Goal: Task Accomplishment & Management: Complete application form

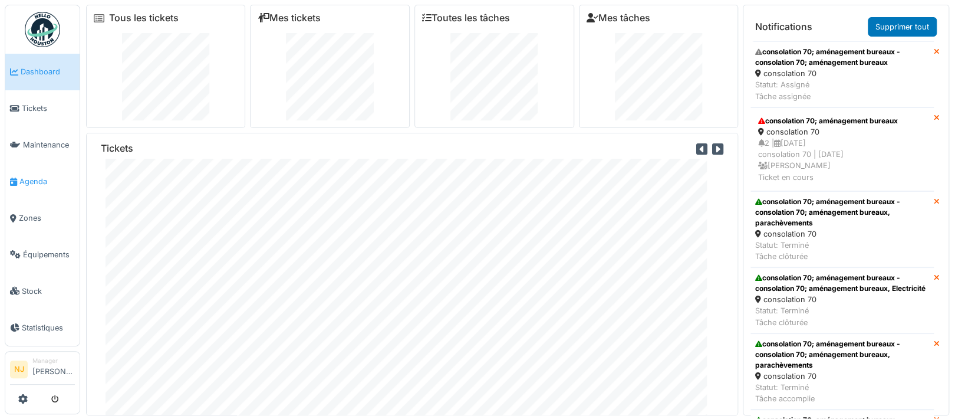
click at [28, 176] on span "Agenda" at bounding box center [46, 181] width 55 height 11
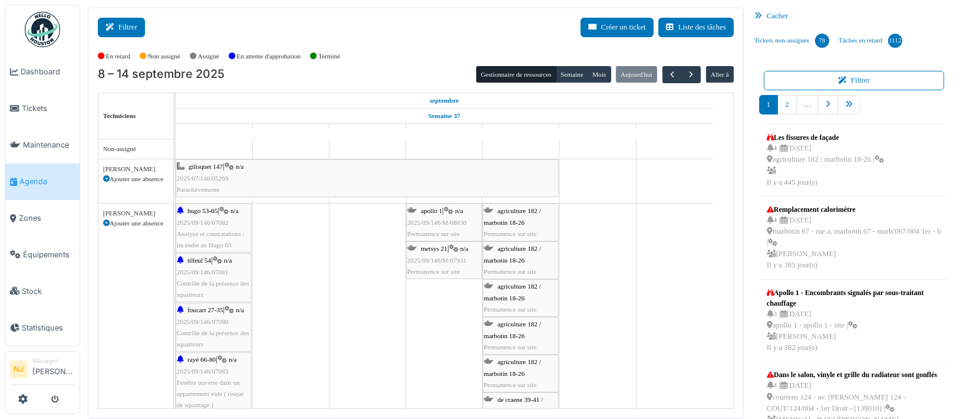
click at [126, 20] on button "Filtrer" at bounding box center [121, 27] width 47 height 19
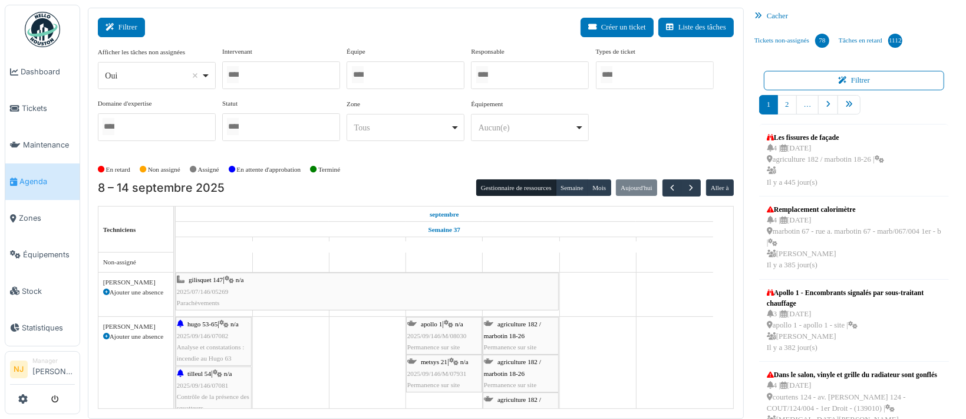
click at [127, 28] on button "Filtrer" at bounding box center [121, 27] width 47 height 19
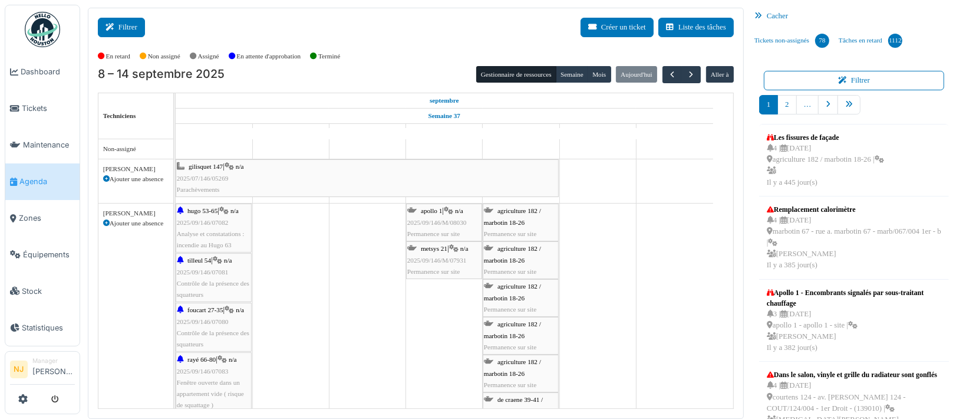
click at [127, 24] on button "Filtrer" at bounding box center [121, 27] width 47 height 19
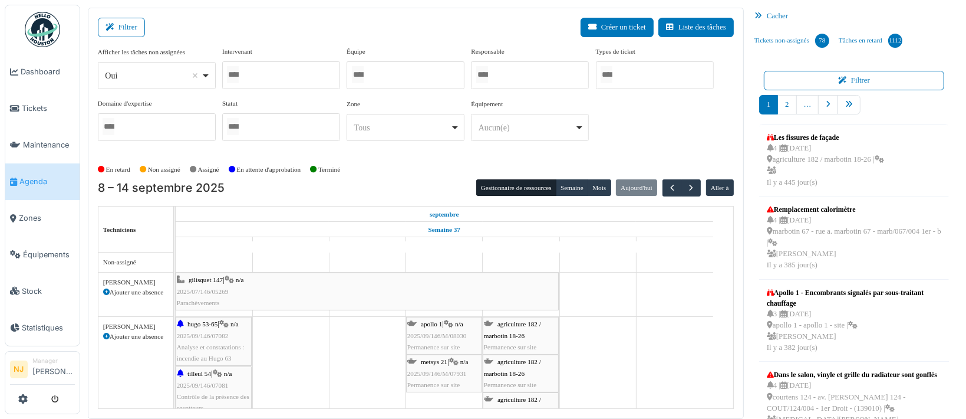
click at [301, 80] on div at bounding box center [281, 75] width 118 height 28
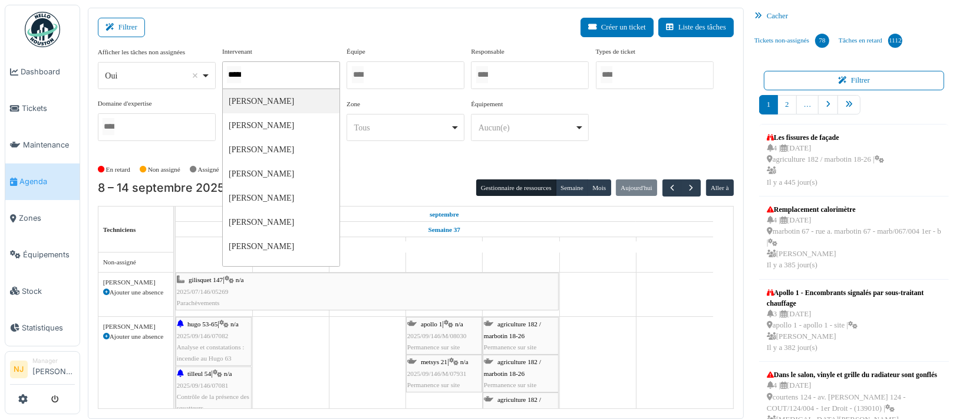
type input "******"
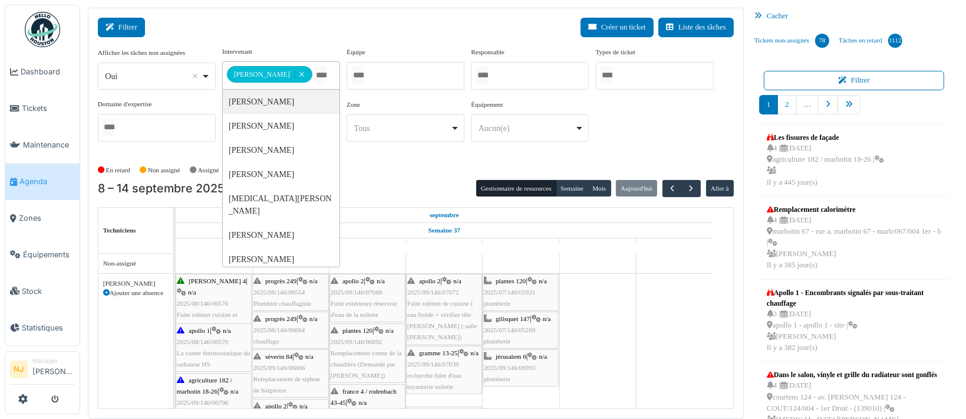
click at [124, 24] on button "Filtrer" at bounding box center [121, 27] width 47 height 19
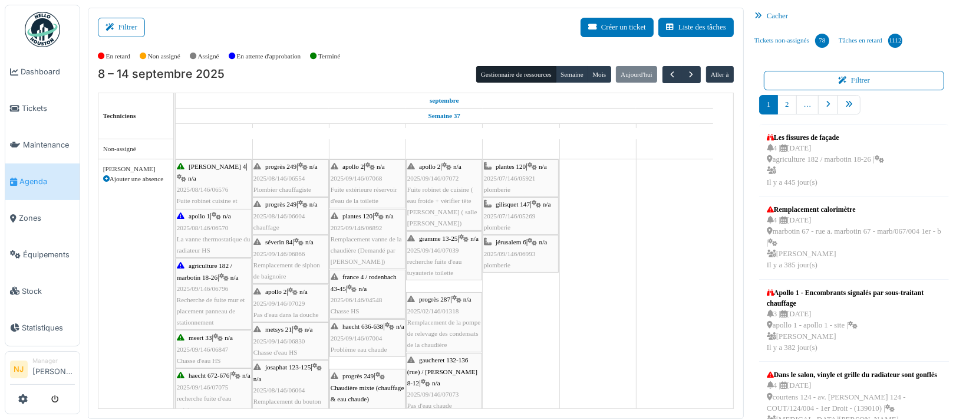
click at [504, 179] on span "2025/07/146/05921" at bounding box center [510, 178] width 52 height 7
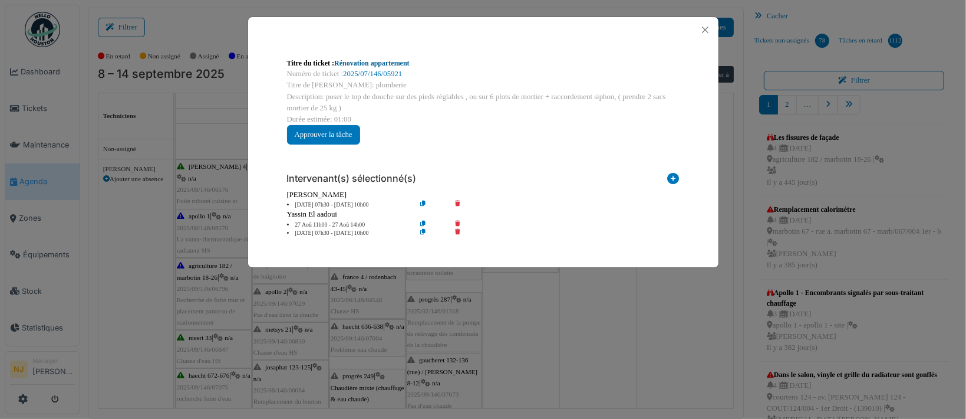
click at [354, 63] on link "Rénovation appartement" at bounding box center [371, 63] width 75 height 8
click at [456, 232] on icon at bounding box center [466, 233] width 34 height 9
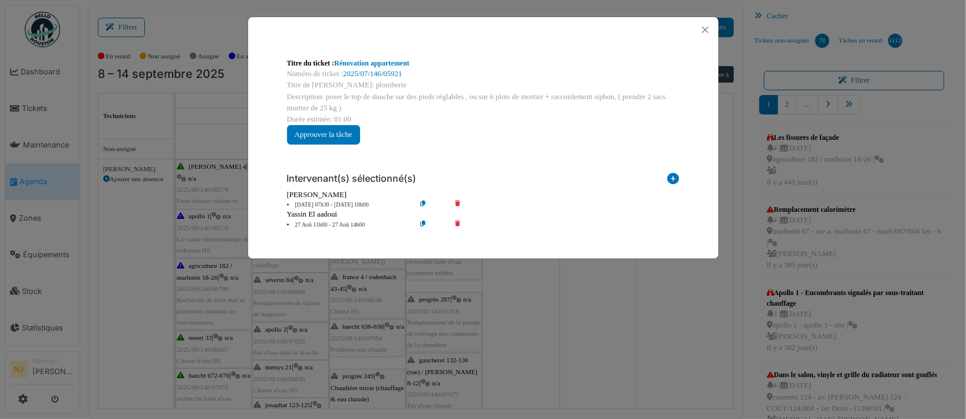
click at [459, 222] on icon at bounding box center [466, 225] width 34 height 9
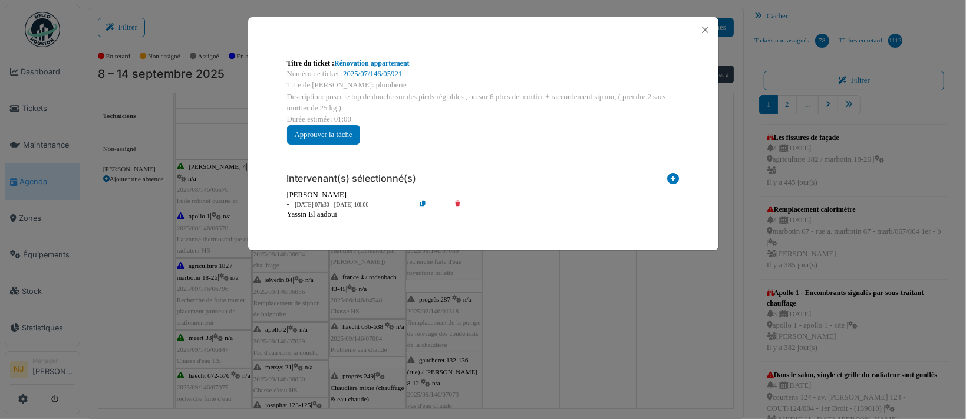
click at [457, 201] on icon at bounding box center [466, 204] width 34 height 9
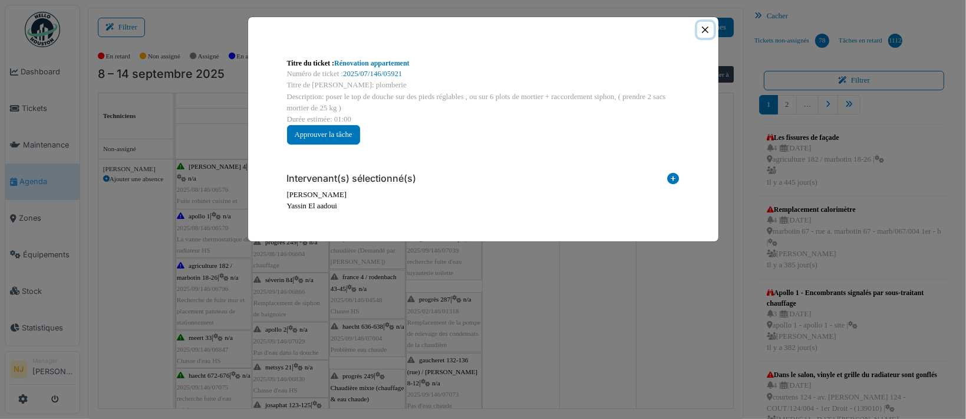
click at [705, 30] on button "Close" at bounding box center [705, 30] width 16 height 16
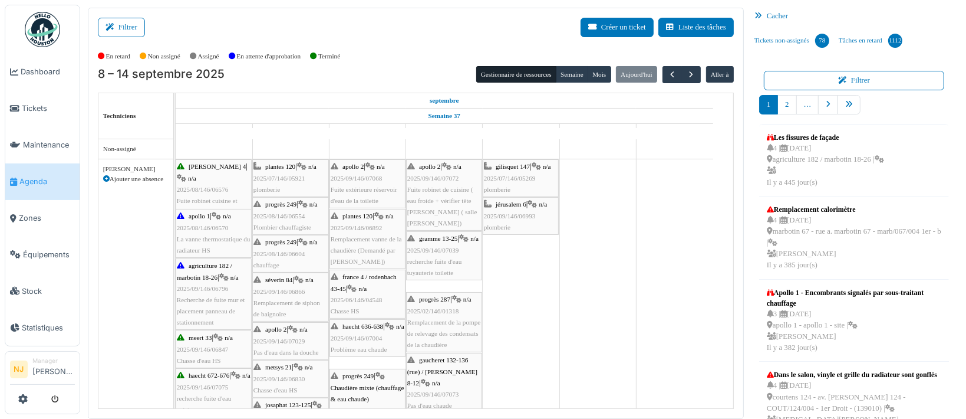
click at [284, 219] on div "progrès 249 | n/a 2025/08/146/06554 Plombier chauffagiste" at bounding box center [291, 216] width 74 height 34
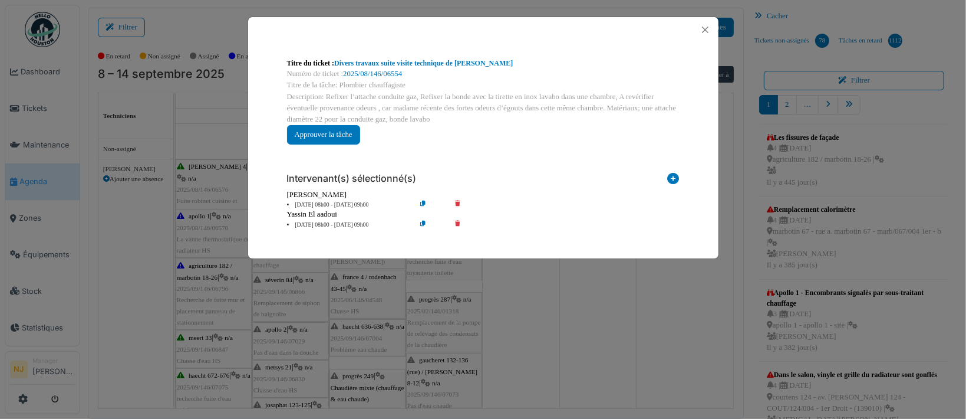
click at [456, 222] on icon at bounding box center [466, 225] width 34 height 9
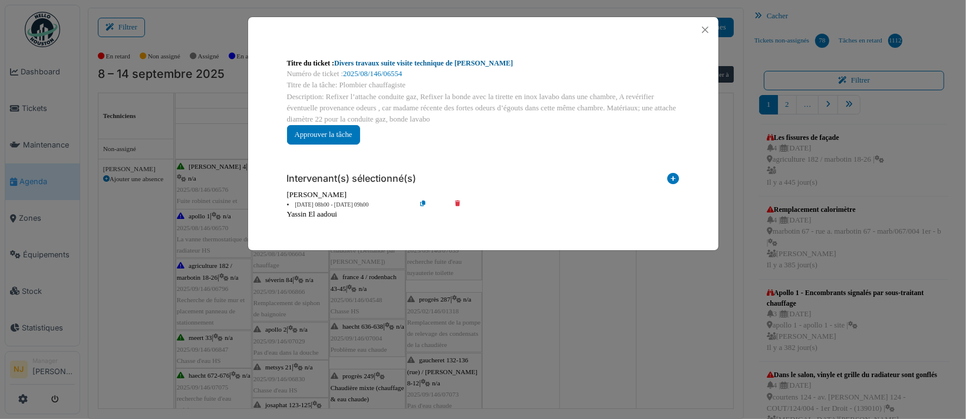
click at [384, 66] on link "Divers travaux suite visite technique de Nicolae" at bounding box center [423, 63] width 179 height 8
click at [706, 31] on button "Close" at bounding box center [705, 30] width 16 height 16
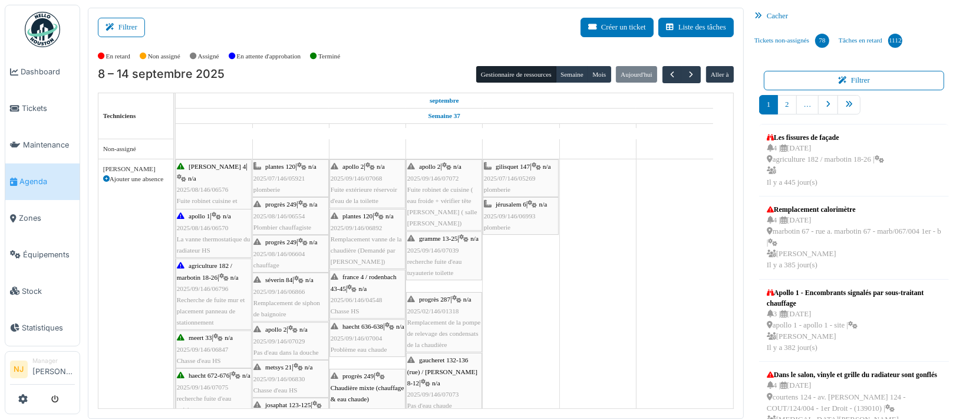
click at [281, 244] on span "progrès 249" at bounding box center [280, 241] width 31 height 7
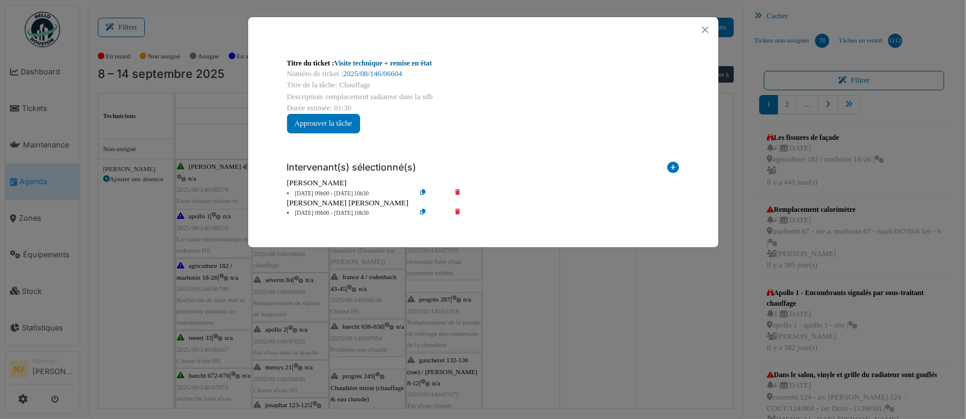
click at [368, 65] on link "Visite technique + remise en état" at bounding box center [383, 63] width 98 height 8
click at [708, 30] on button "Close" at bounding box center [705, 30] width 16 height 16
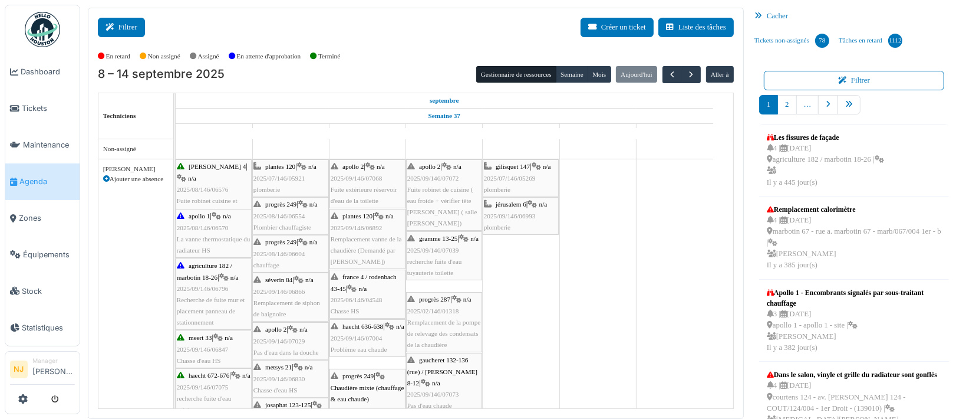
click at [123, 27] on button "Filtrer" at bounding box center [121, 27] width 47 height 19
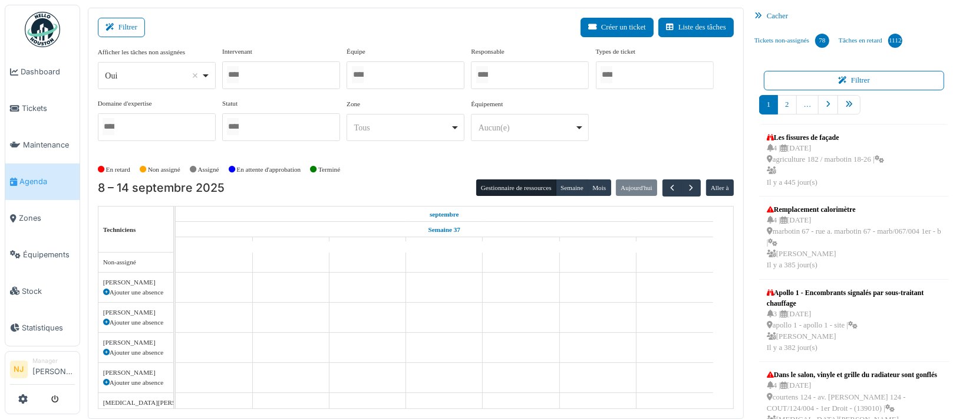
click at [384, 70] on div at bounding box center [406, 75] width 118 height 28
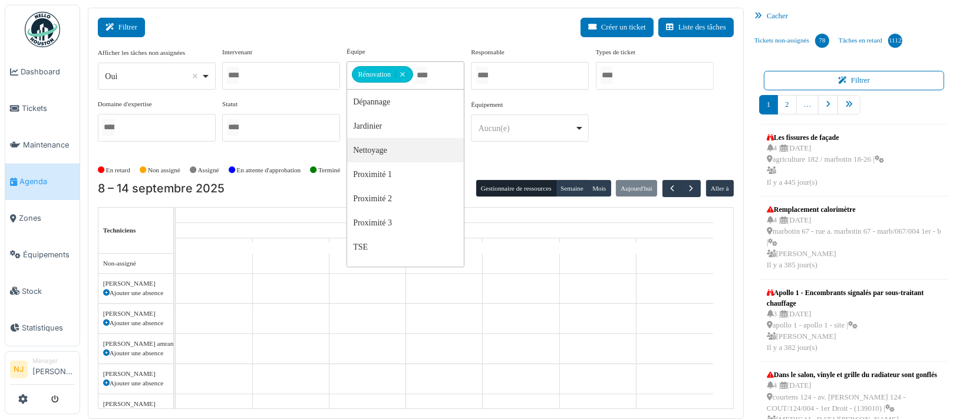
click at [123, 24] on button "Filtrer" at bounding box center [121, 27] width 47 height 19
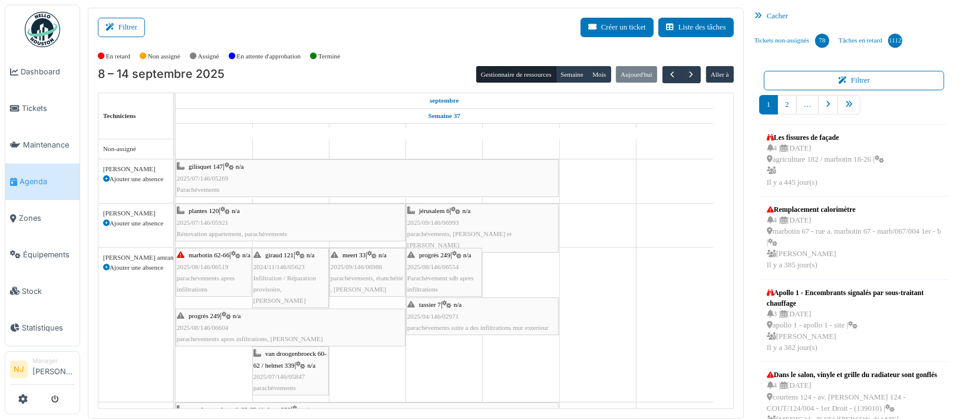
click at [285, 266] on span "2024/11/146/05623" at bounding box center [279, 266] width 51 height 7
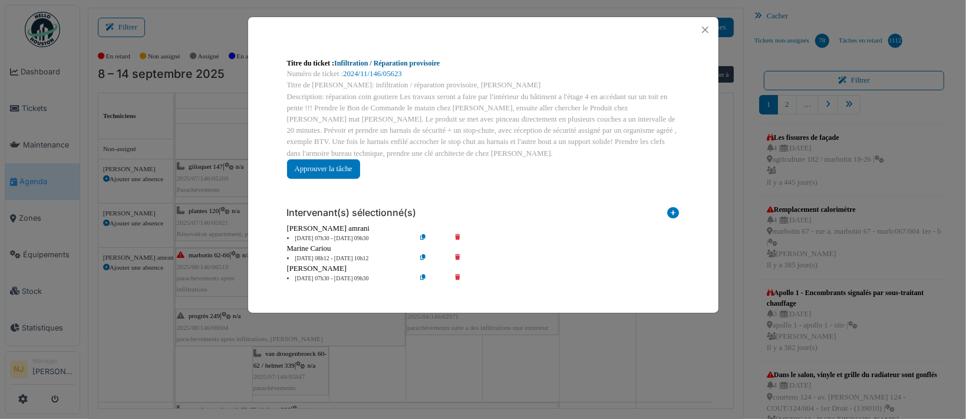
click at [406, 63] on link "Infiltration / Réparation provisoire" at bounding box center [387, 63] width 106 height 8
click at [707, 29] on button "Close" at bounding box center [705, 30] width 16 height 16
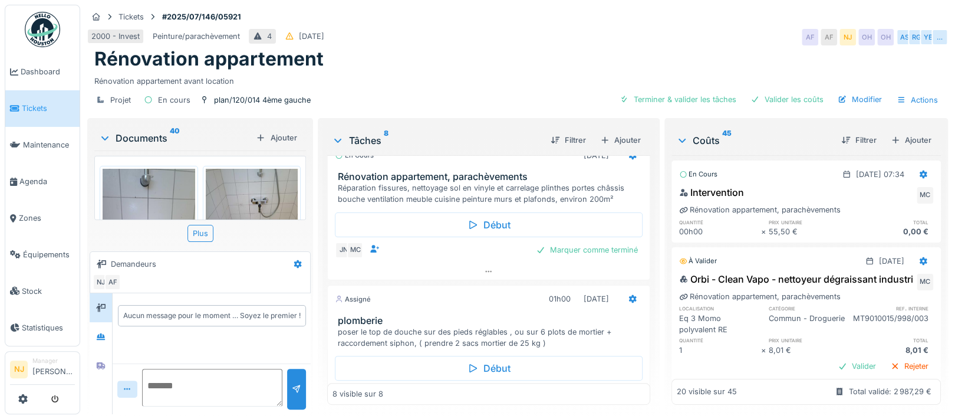
scroll to position [665, 0]
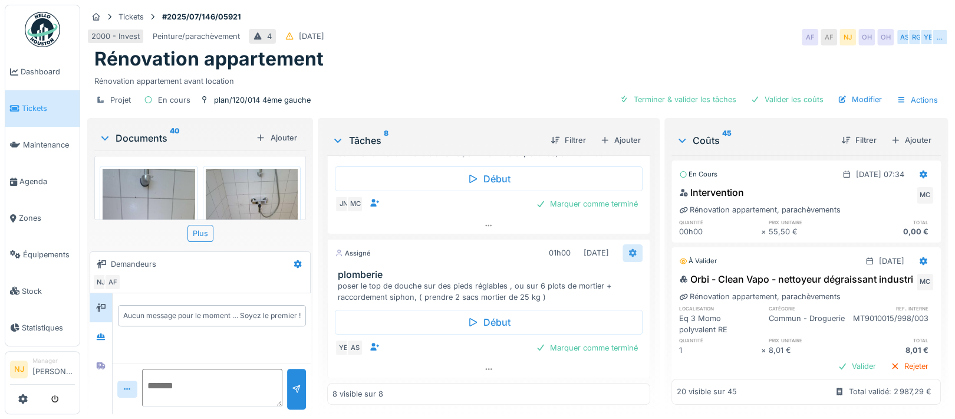
click at [629, 255] on icon at bounding box center [633, 253] width 8 height 8
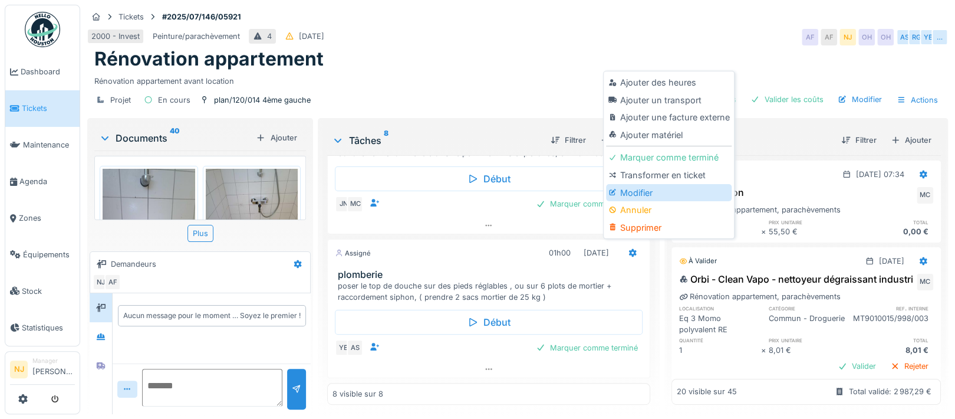
click at [639, 193] on div "Modifier" at bounding box center [669, 193] width 126 height 18
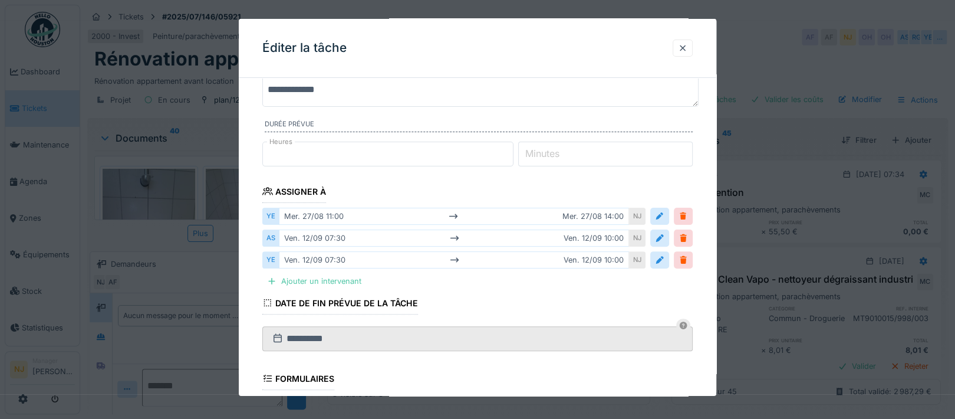
scroll to position [157, 0]
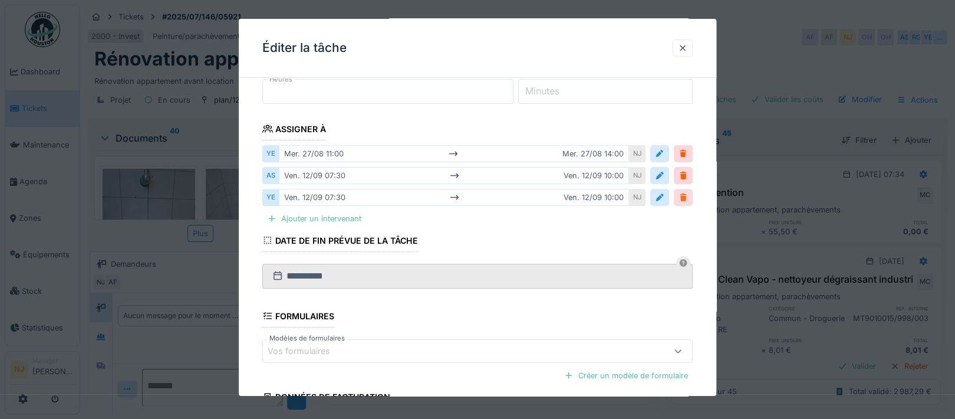
click at [688, 195] on div at bounding box center [683, 197] width 9 height 11
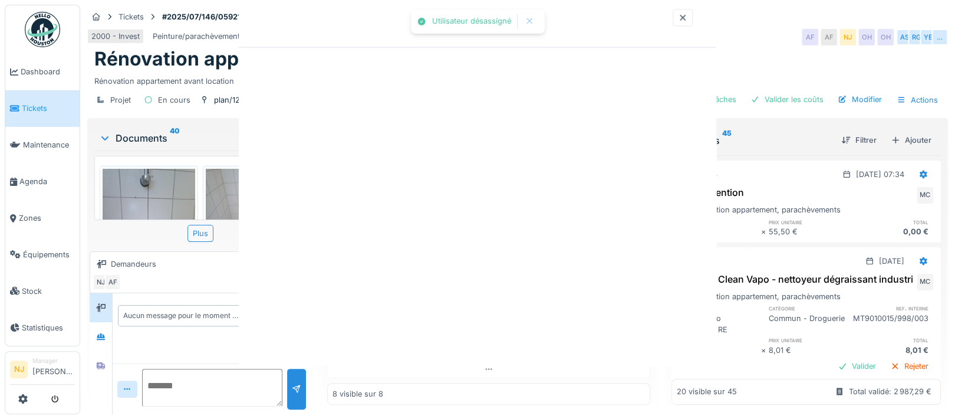
scroll to position [0, 0]
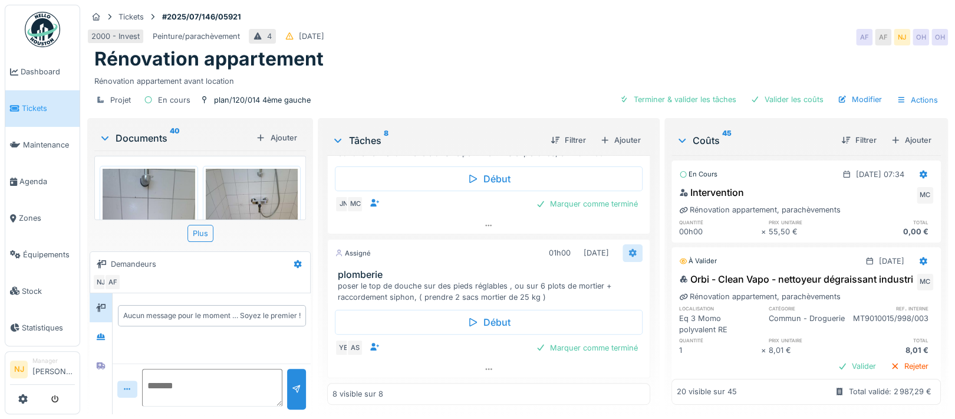
click at [628, 252] on icon at bounding box center [632, 253] width 9 height 8
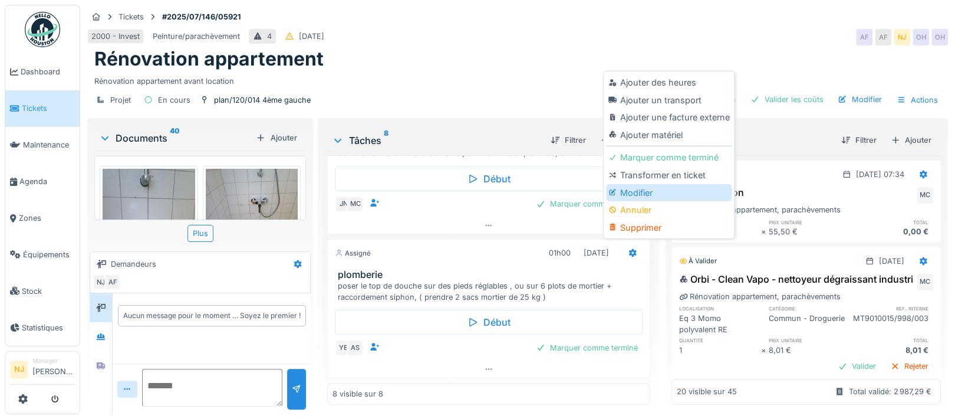
click at [639, 192] on div "Modifier" at bounding box center [669, 193] width 126 height 18
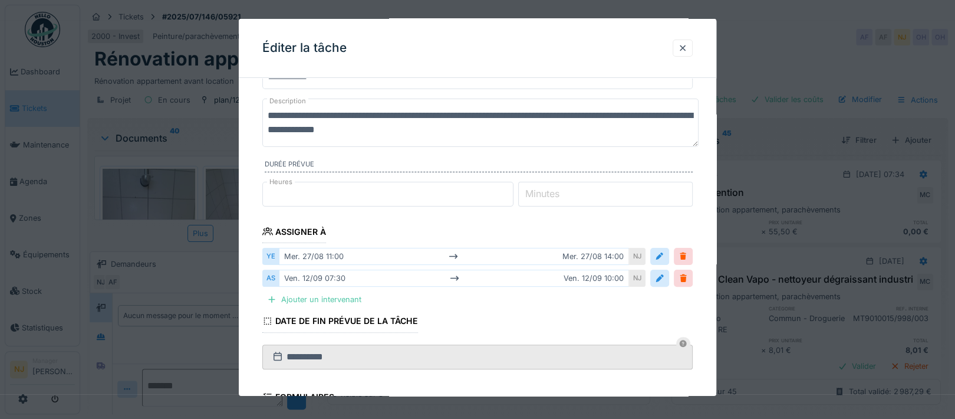
scroll to position [78, 0]
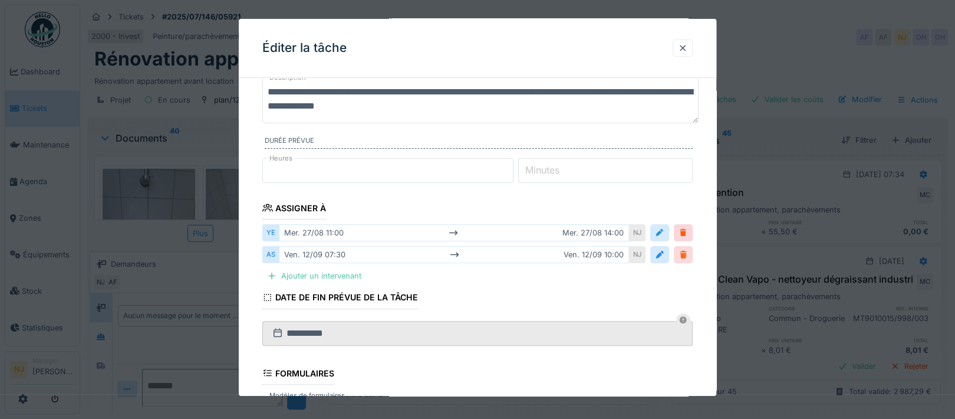
click at [688, 255] on div at bounding box center [683, 254] width 9 height 11
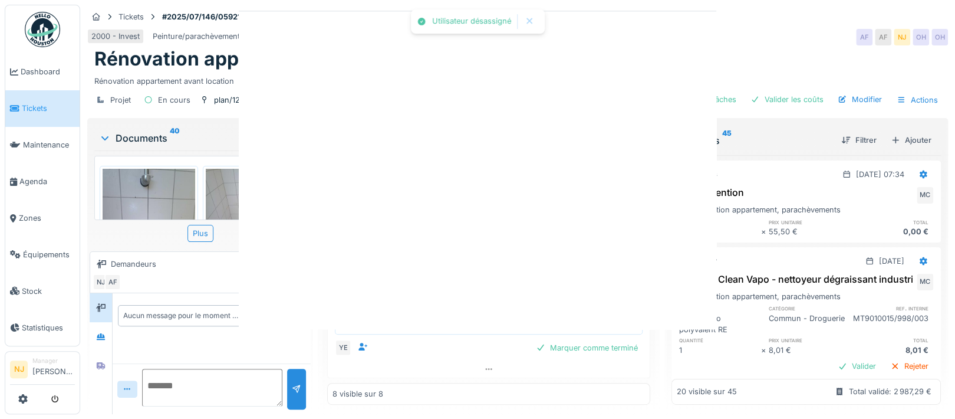
scroll to position [0, 0]
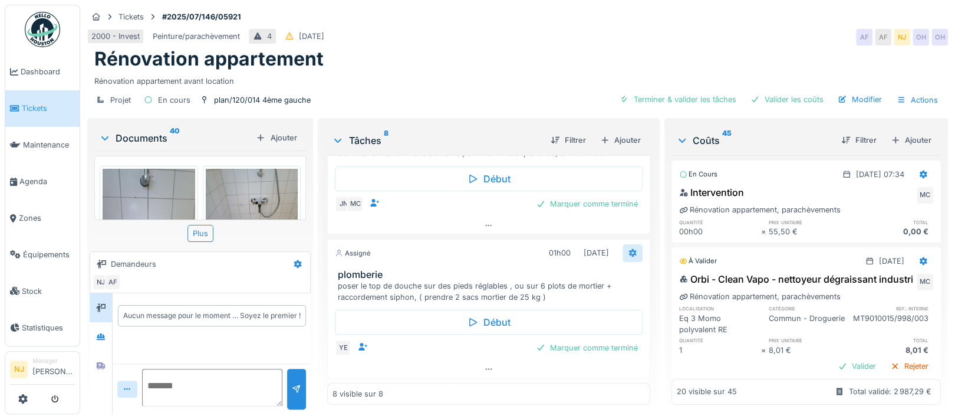
click at [629, 251] on icon at bounding box center [633, 253] width 8 height 8
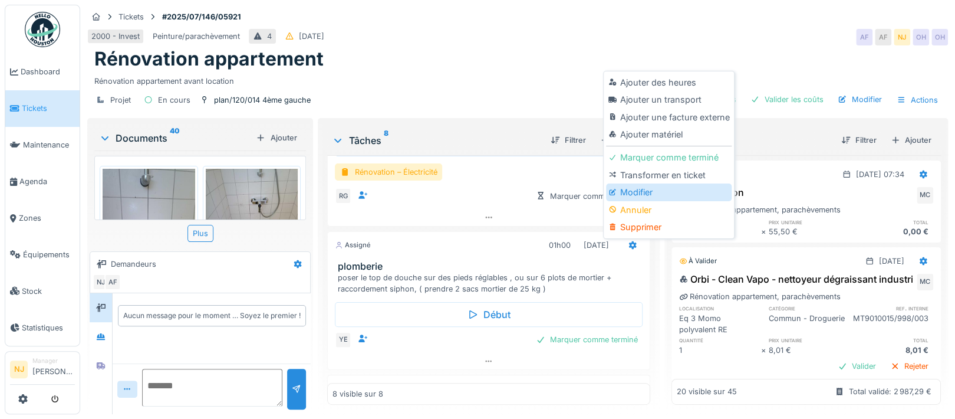
click at [634, 195] on div "Modifier" at bounding box center [669, 192] width 126 height 18
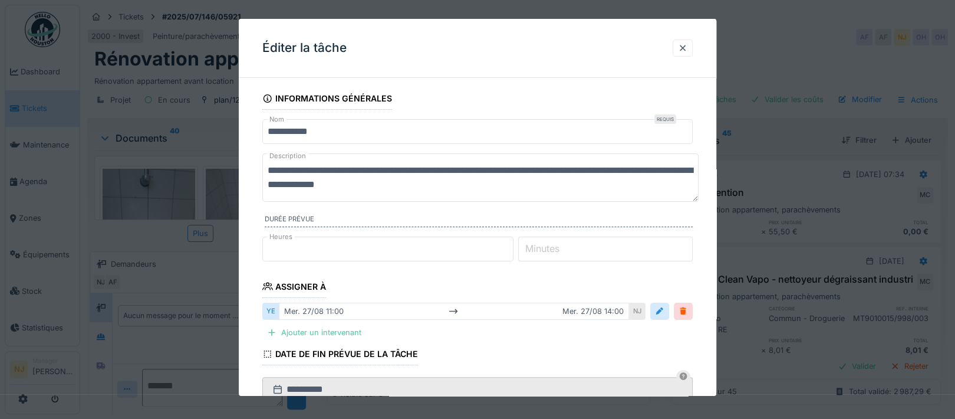
scroll to position [78, 0]
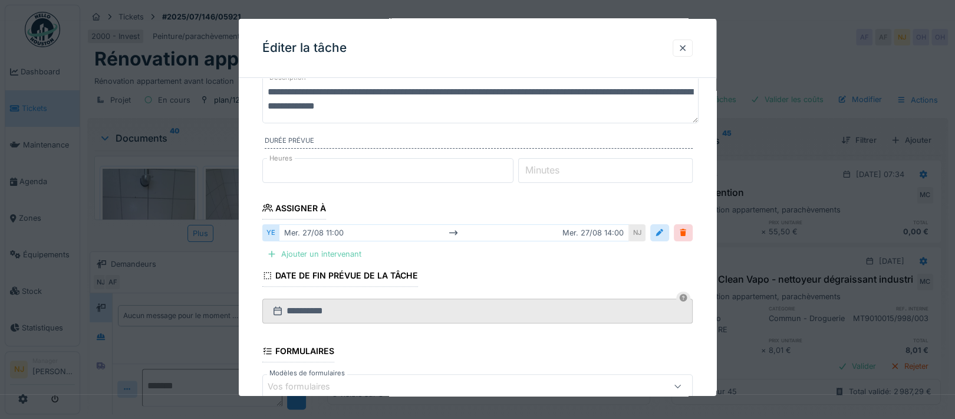
click at [272, 252] on div at bounding box center [271, 253] width 9 height 11
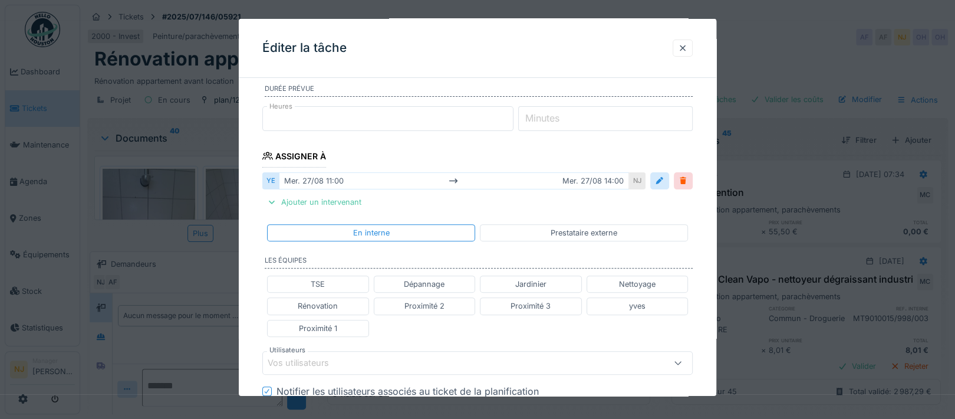
scroll to position [314, 0]
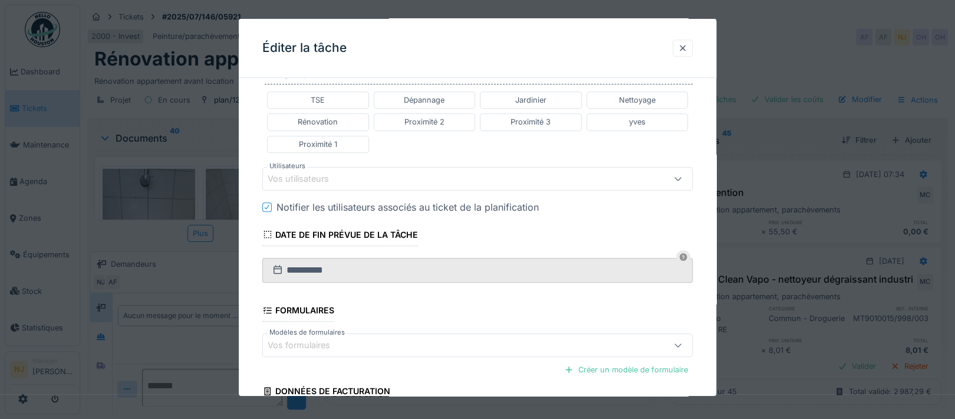
click at [289, 176] on div "Vos utilisateurs" at bounding box center [307, 178] width 78 height 13
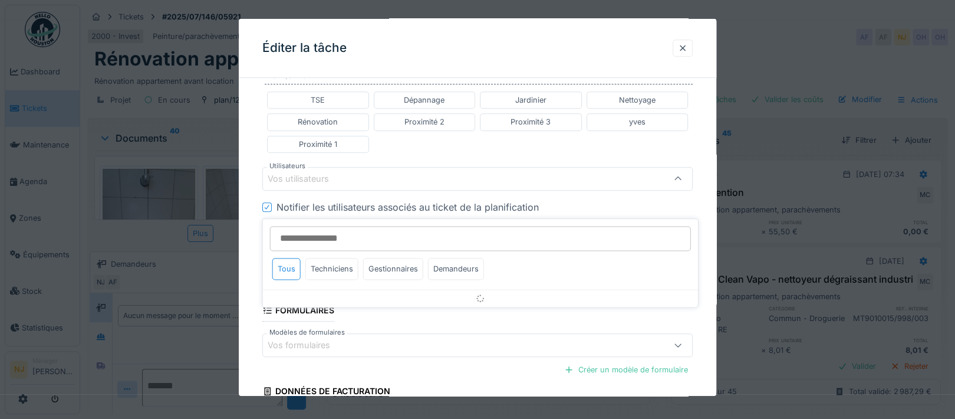
scroll to position [284, 0]
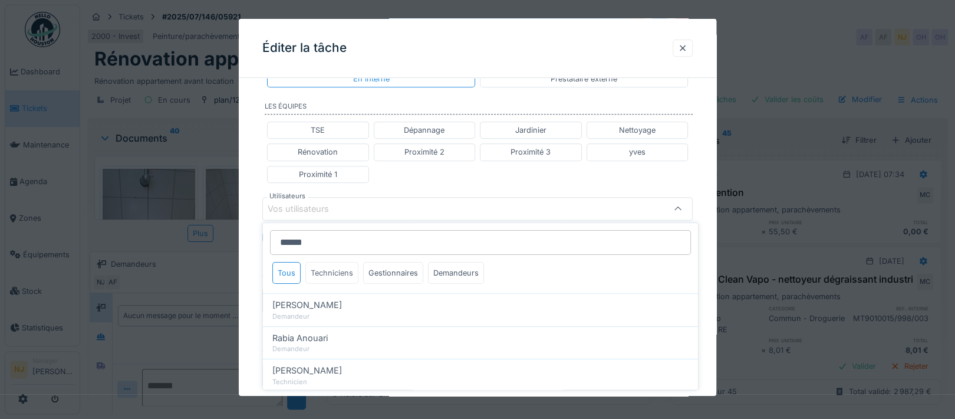
type input "******"
click at [336, 274] on div "Techniciens" at bounding box center [331, 273] width 53 height 22
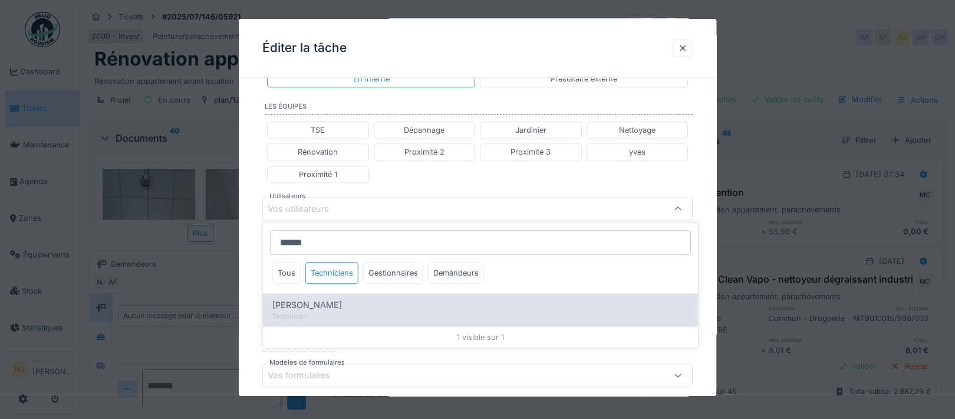
click at [311, 308] on span "[PERSON_NAME]" at bounding box center [307, 304] width 70 height 13
type input "*****"
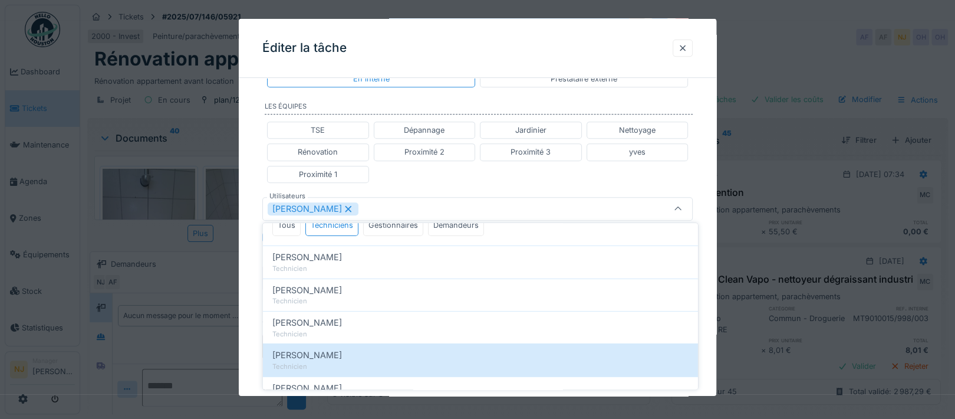
scroll to position [0, 0]
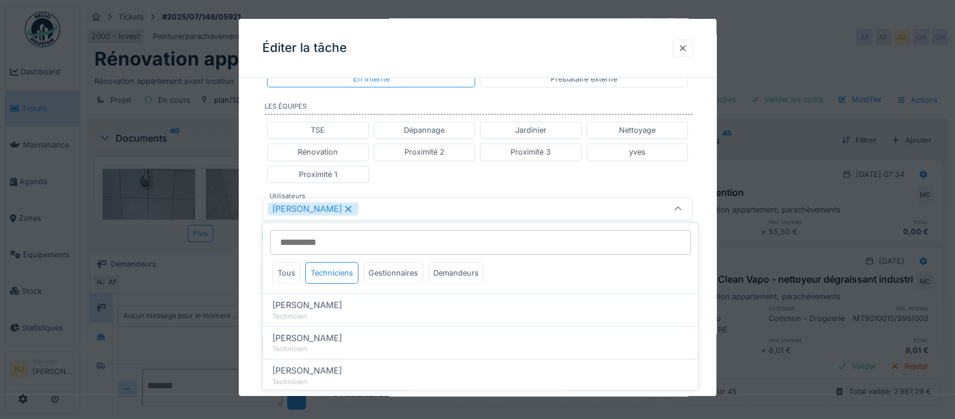
click at [254, 246] on div "**********" at bounding box center [478, 192] width 478 height 778
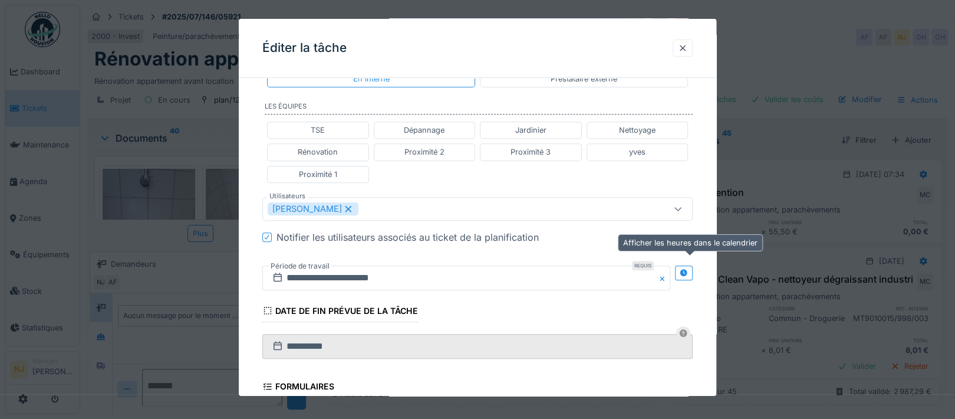
click at [684, 270] on div at bounding box center [684, 272] width 18 height 15
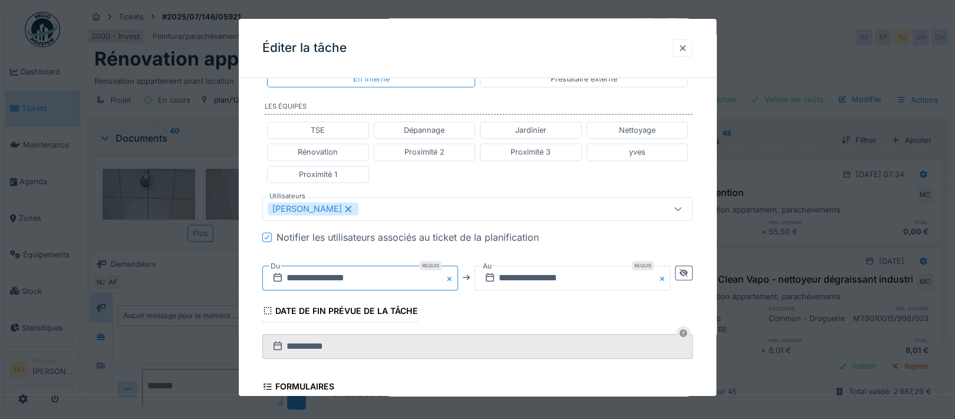
click at [407, 275] on input "**********" at bounding box center [360, 277] width 196 height 25
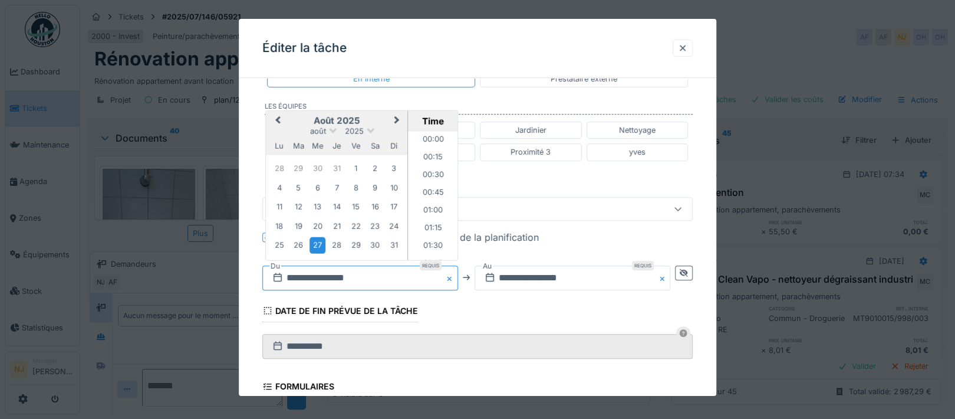
scroll to position [723, 0]
click at [399, 119] on button "Next Month" at bounding box center [398, 120] width 19 height 19
click at [297, 185] on div "9" at bounding box center [299, 187] width 16 height 17
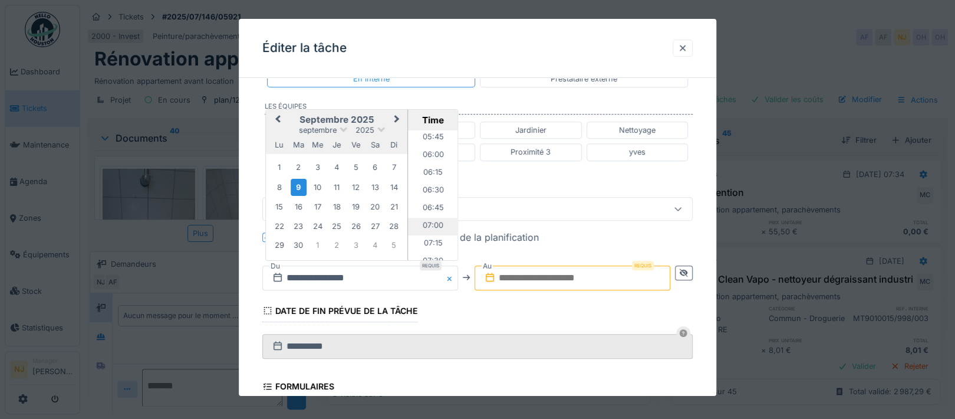
scroll to position [487, 0]
click at [430, 175] on li "07:30" at bounding box center [433, 183] width 50 height 18
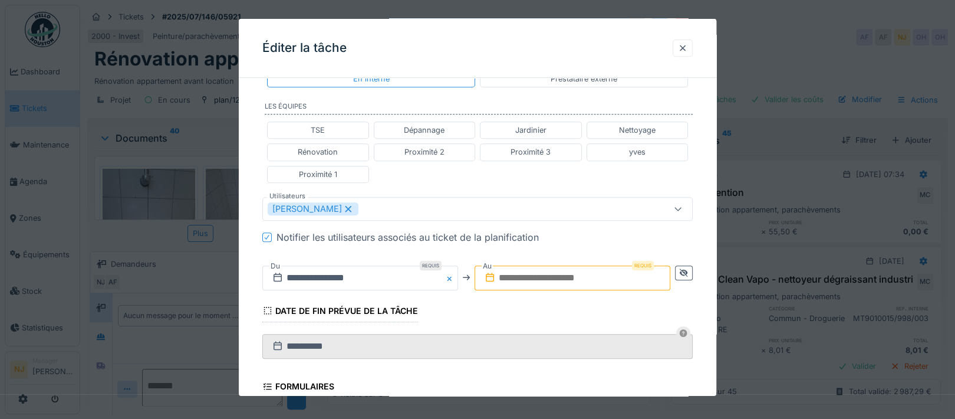
click at [536, 276] on input "text" at bounding box center [573, 277] width 196 height 25
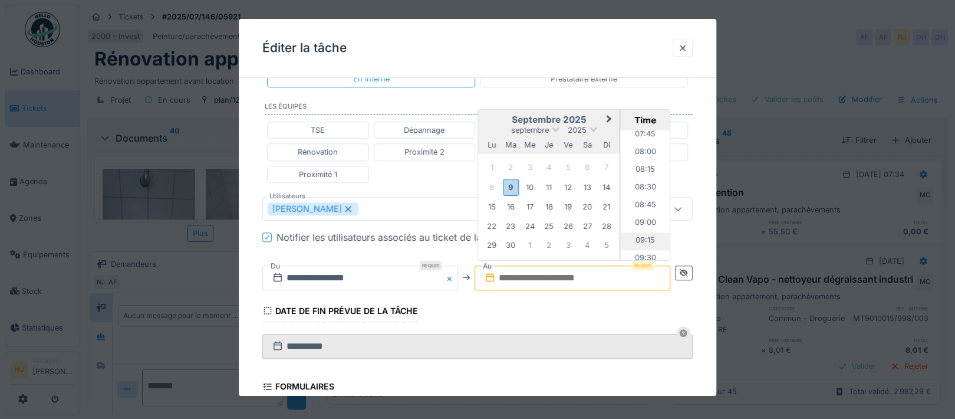
scroll to position [631, 0]
click at [645, 171] on li "09:30" at bounding box center [646, 180] width 50 height 18
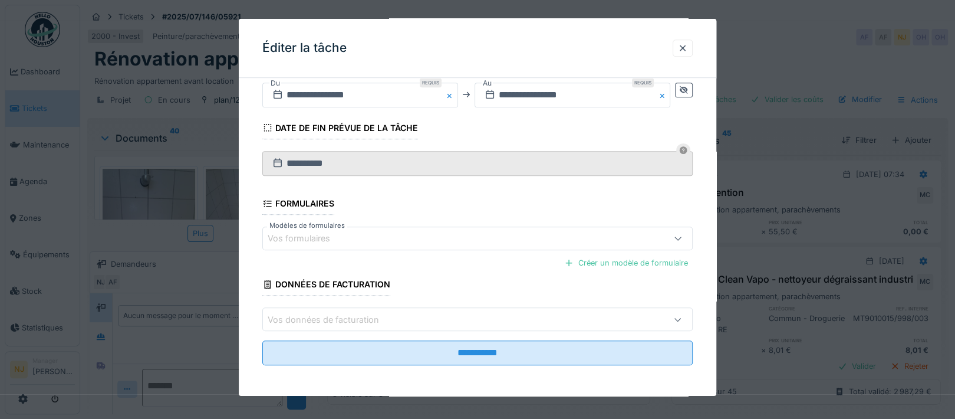
scroll to position [11, 0]
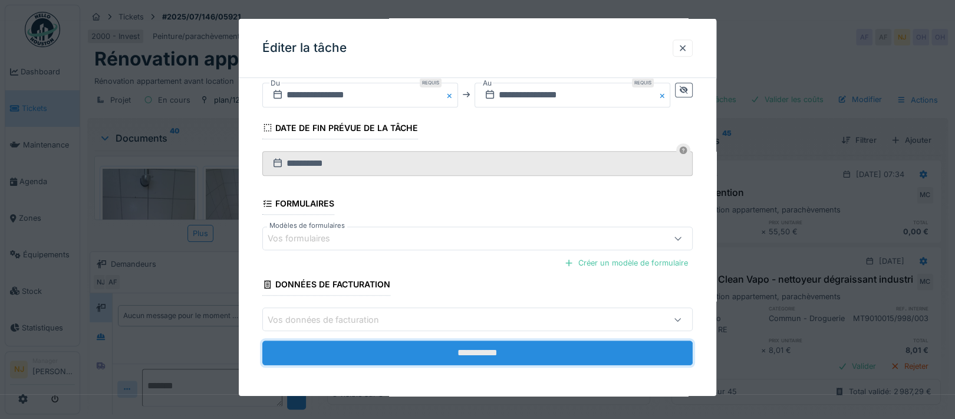
click at [480, 350] on input "**********" at bounding box center [477, 352] width 430 height 25
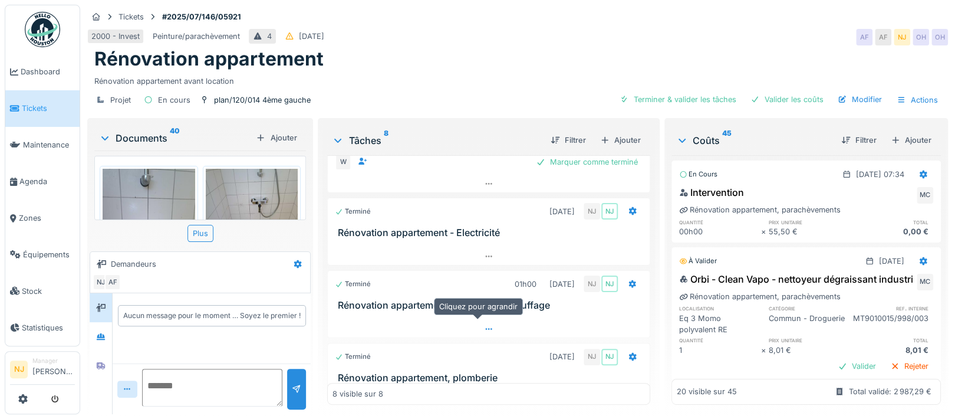
scroll to position [0, 0]
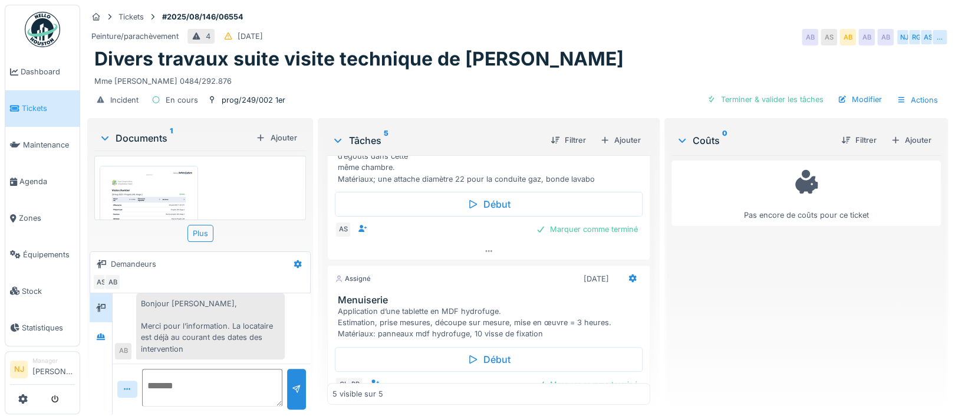
scroll to position [78, 0]
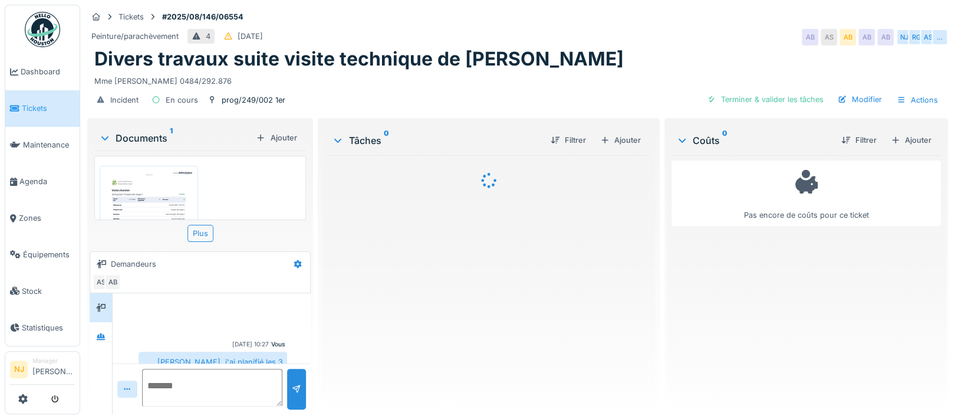
scroll to position [134, 0]
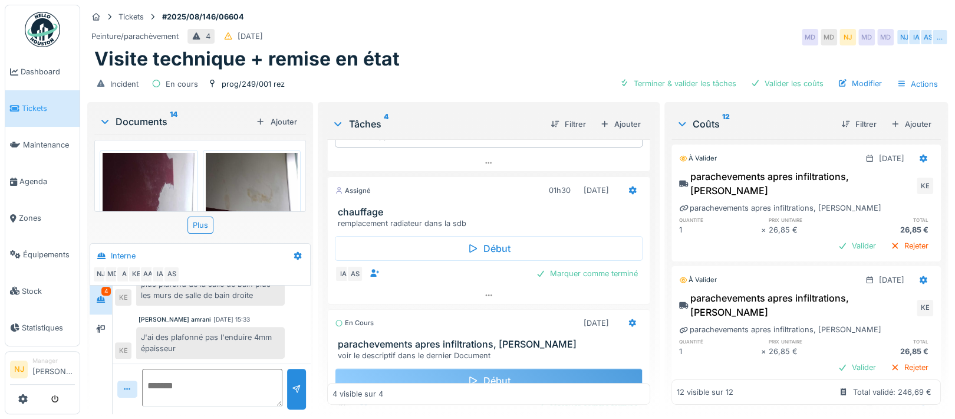
scroll to position [183, 0]
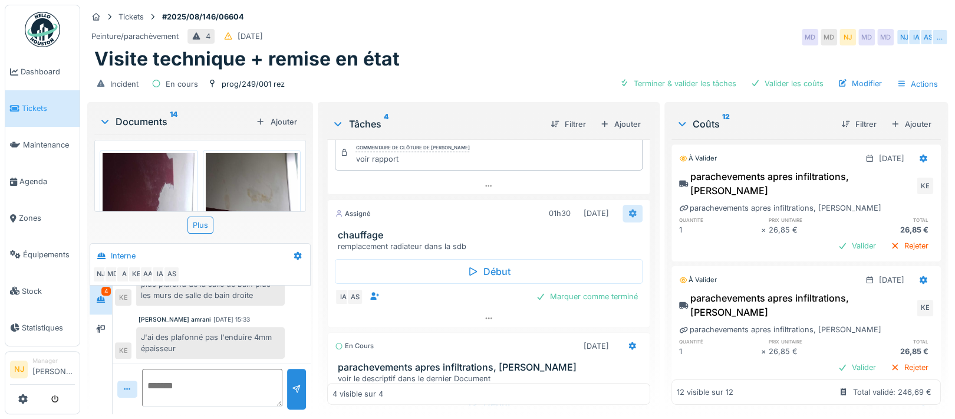
click at [628, 210] on icon at bounding box center [632, 213] width 9 height 8
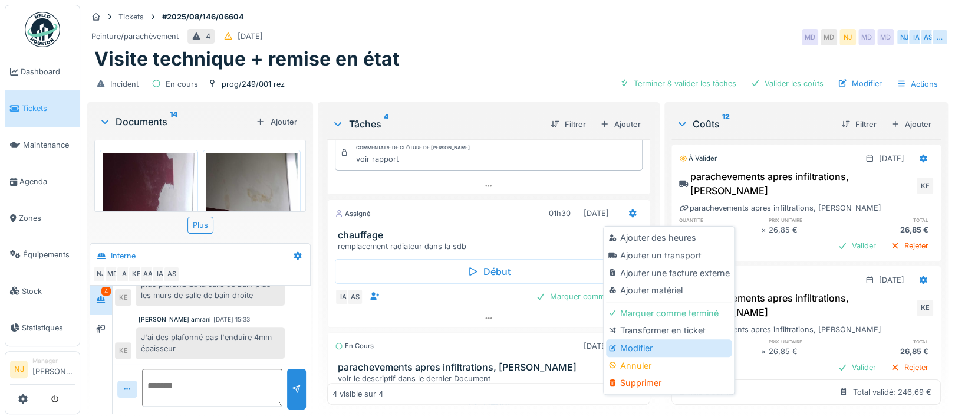
click at [632, 348] on div "Modifier" at bounding box center [669, 348] width 126 height 18
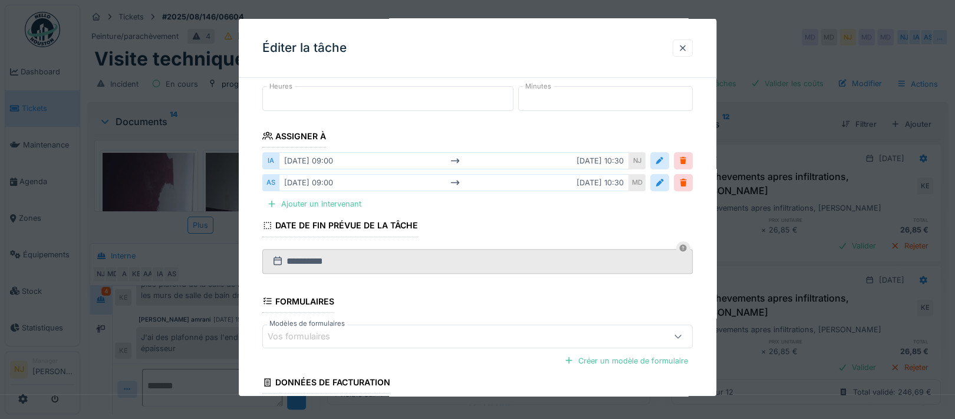
scroll to position [157, 0]
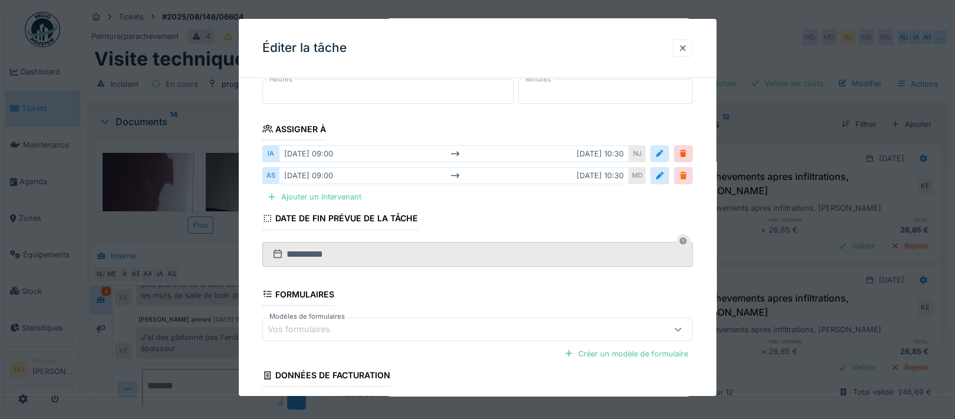
click at [686, 172] on div at bounding box center [683, 175] width 9 height 11
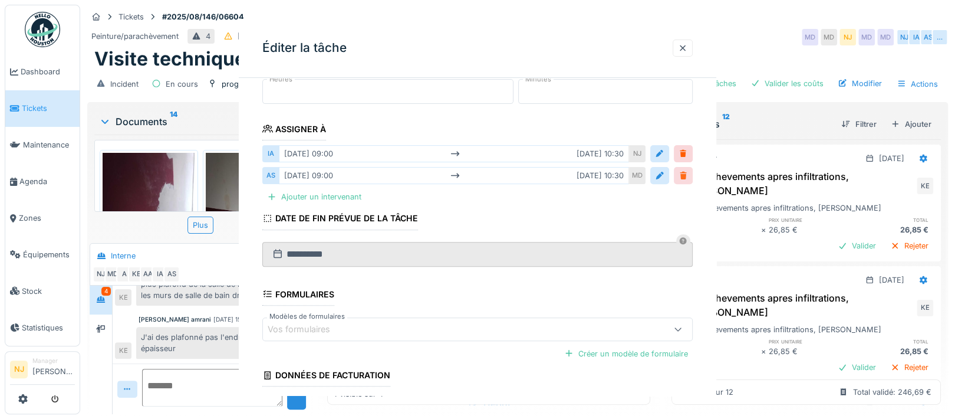
scroll to position [0, 0]
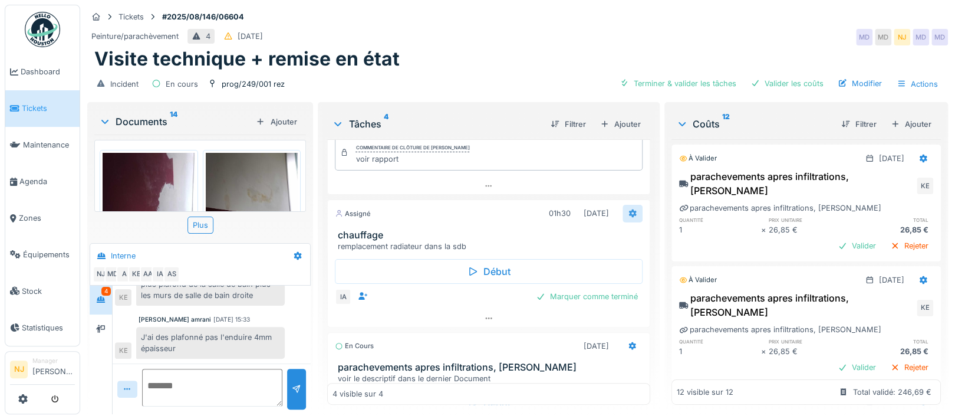
click at [628, 209] on icon at bounding box center [632, 213] width 9 height 8
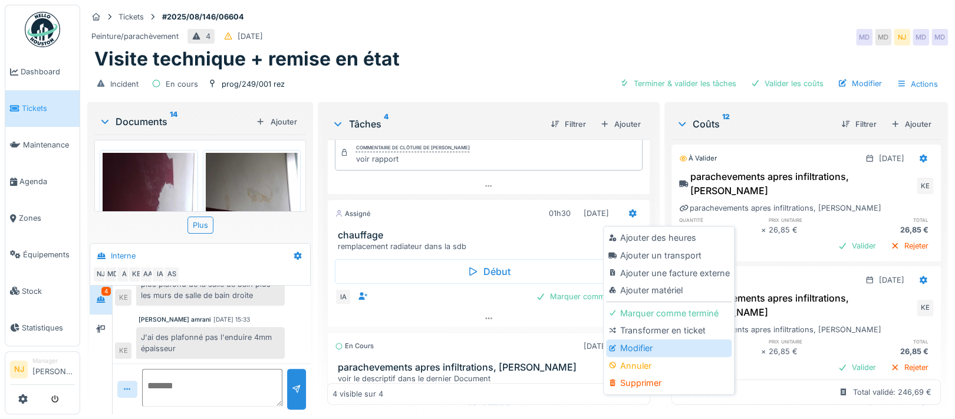
click at [639, 347] on div "Modifier" at bounding box center [669, 348] width 126 height 18
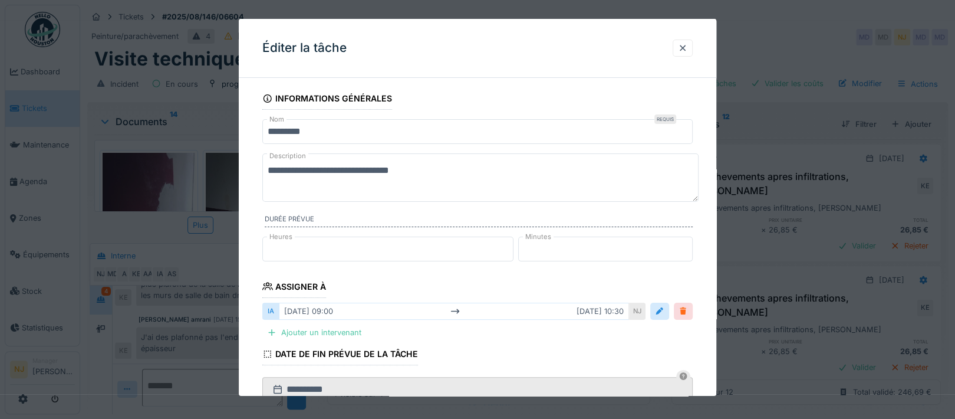
click at [687, 311] on div at bounding box center [683, 310] width 9 height 11
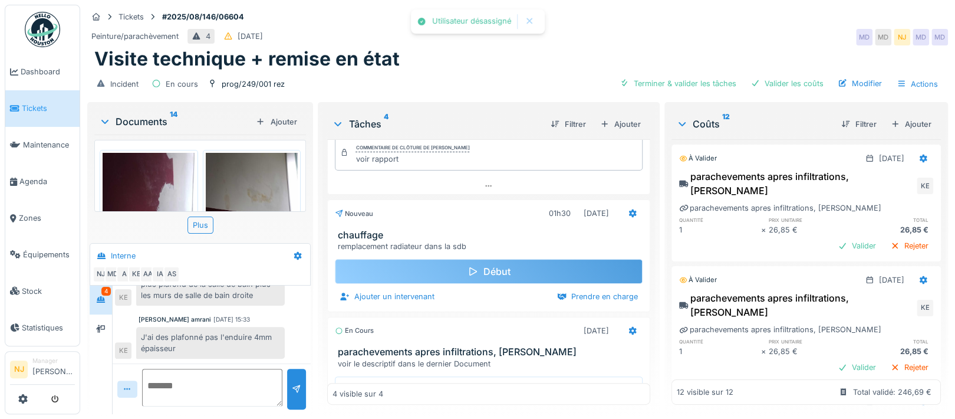
scroll to position [74, 0]
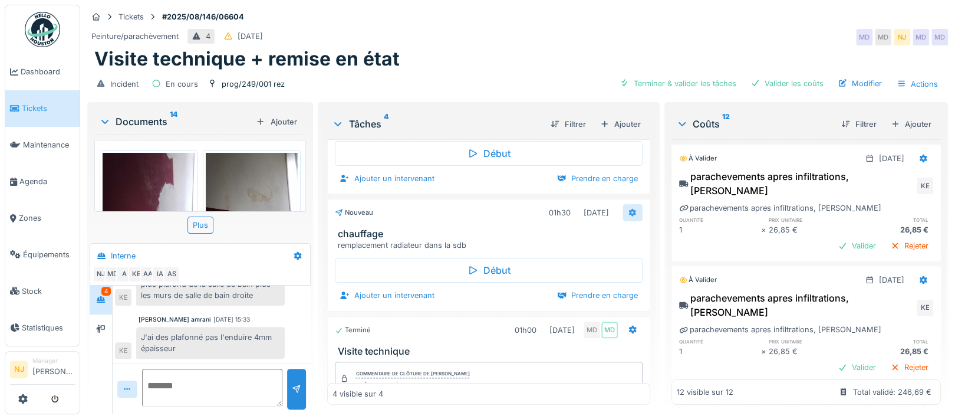
click at [629, 209] on icon at bounding box center [633, 212] width 8 height 8
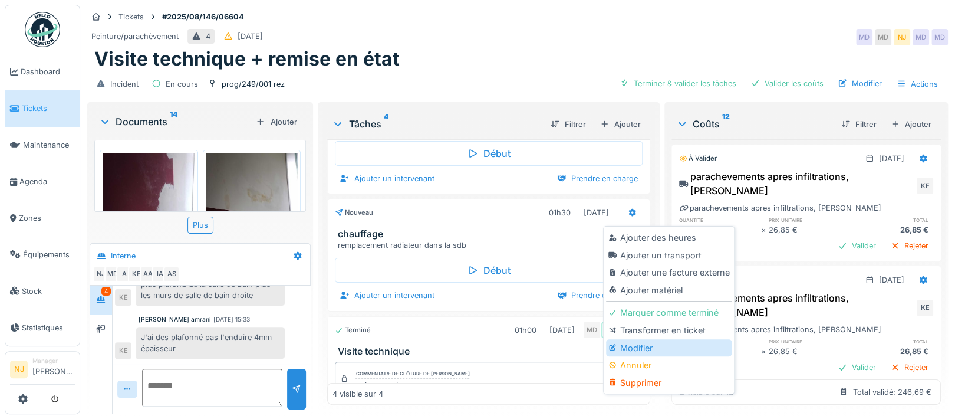
click at [639, 343] on div "Modifier" at bounding box center [669, 348] width 126 height 18
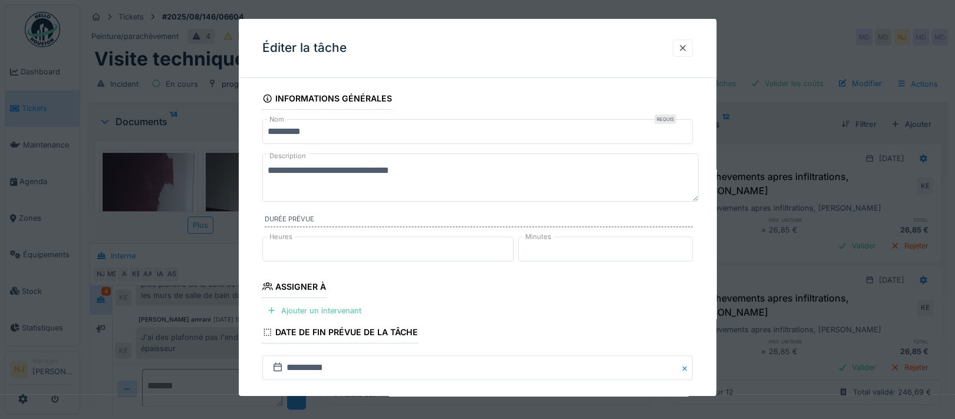
click at [446, 175] on textarea "**********" at bounding box center [480, 177] width 436 height 48
click at [459, 170] on textarea "**********" at bounding box center [480, 177] width 436 height 48
click at [502, 198] on textarea "**********" at bounding box center [480, 177] width 436 height 48
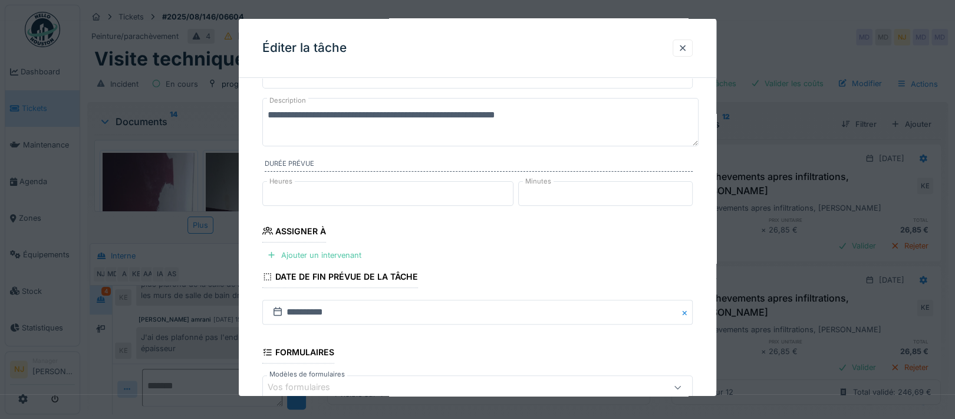
scroll to position [78, 0]
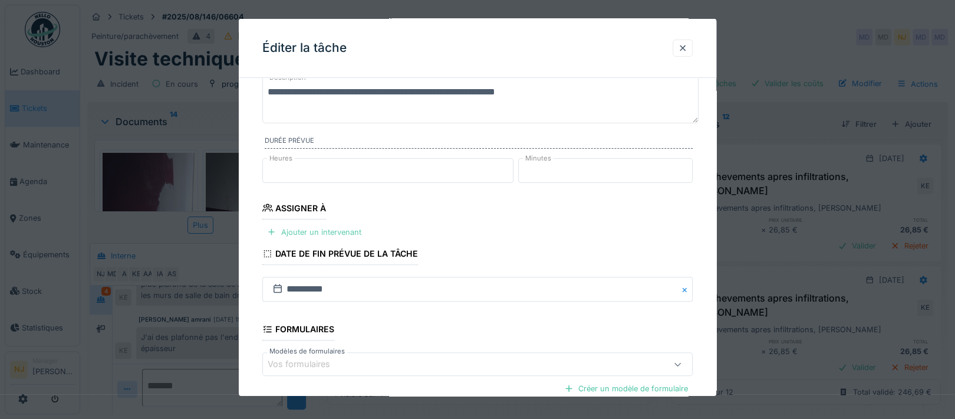
type textarea "**********"
click at [284, 230] on div "Ajouter un intervenant" at bounding box center [314, 232] width 104 height 16
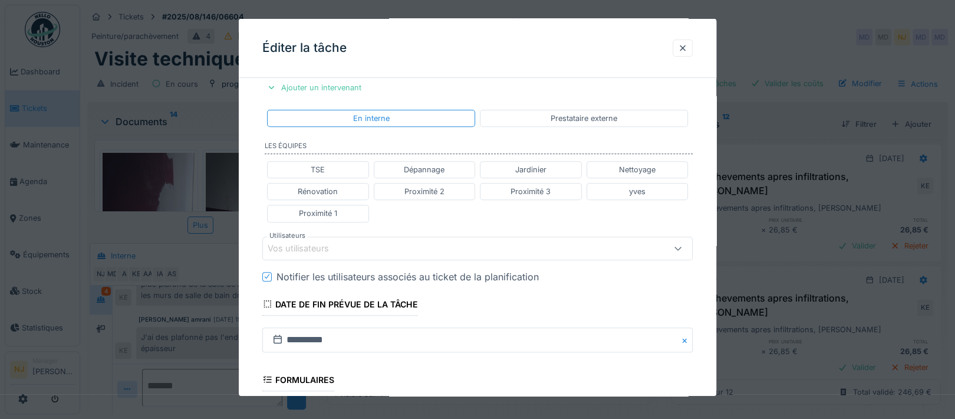
scroll to position [236, 0]
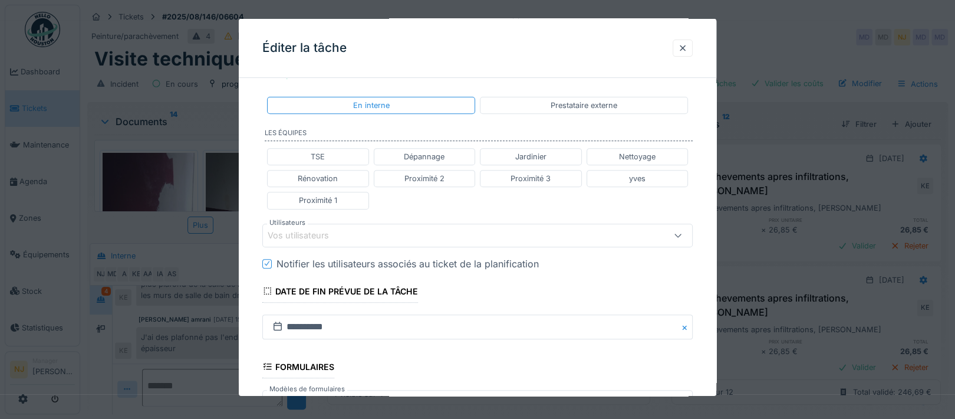
click at [311, 231] on div "Vos utilisateurs" at bounding box center [307, 235] width 78 height 13
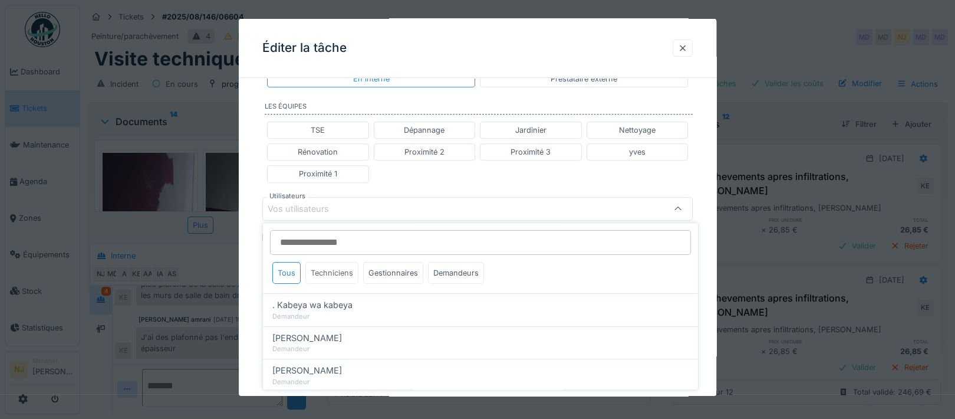
click at [343, 267] on div "Techniciens" at bounding box center [331, 273] width 53 height 22
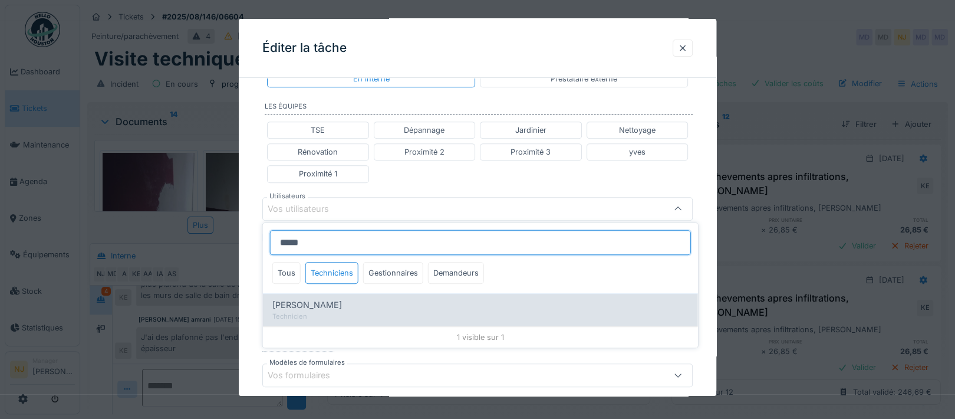
type input "*****"
click at [314, 302] on span "Anouar Serifi" at bounding box center [307, 304] width 70 height 13
type input "*****"
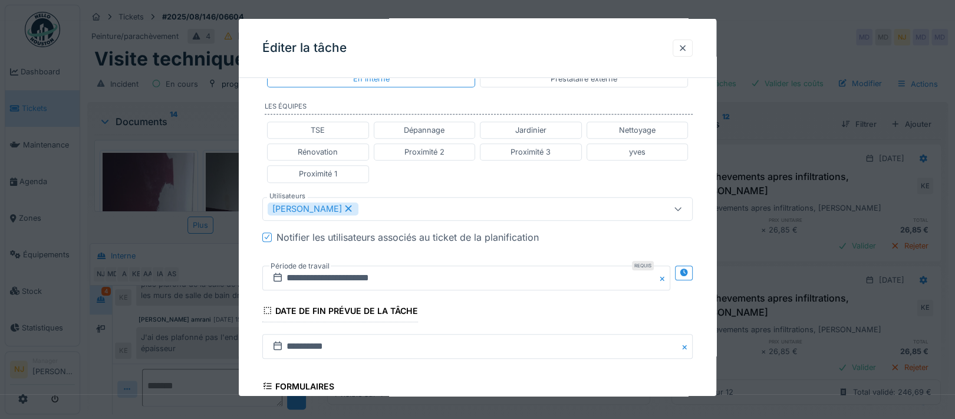
click at [252, 256] on div "**********" at bounding box center [478, 203] width 478 height 756
click at [688, 268] on icon at bounding box center [684, 272] width 8 height 8
click at [381, 275] on input "**********" at bounding box center [360, 277] width 196 height 25
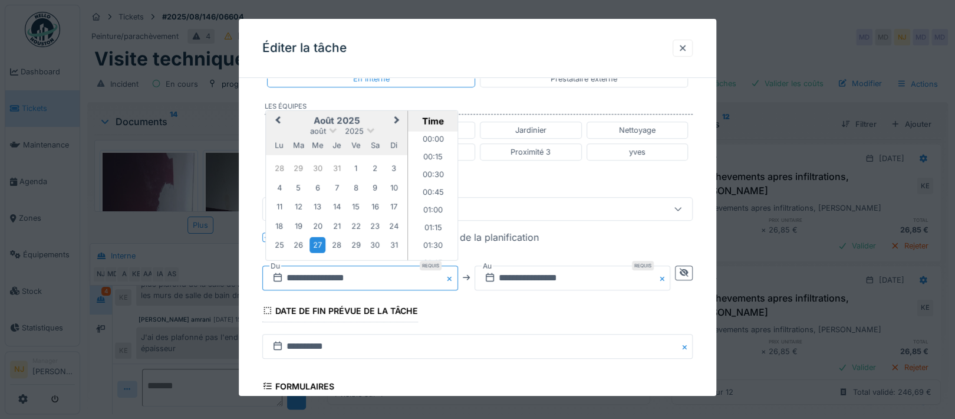
scroll to position [439, 0]
click at [396, 113] on button "Next Month" at bounding box center [398, 120] width 19 height 19
click at [356, 183] on div "12" at bounding box center [356, 187] width 16 height 16
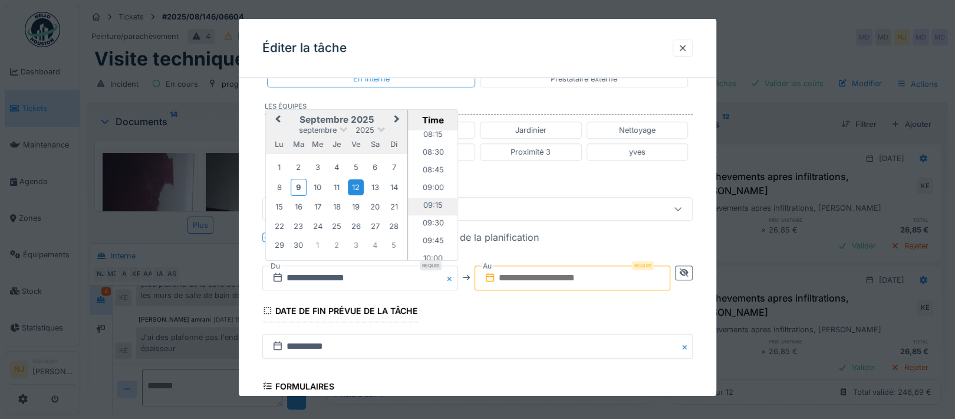
scroll to position [597, 0]
click at [426, 212] on li "09:30" at bounding box center [433, 214] width 50 height 18
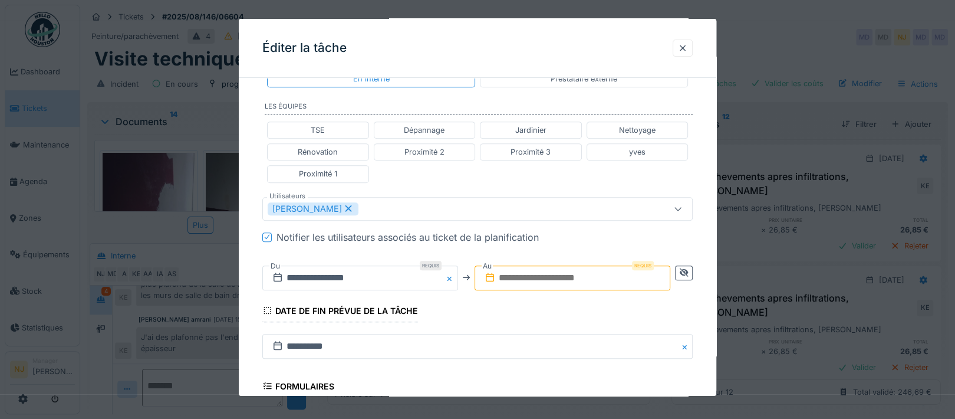
click at [636, 274] on input "text" at bounding box center [573, 277] width 196 height 25
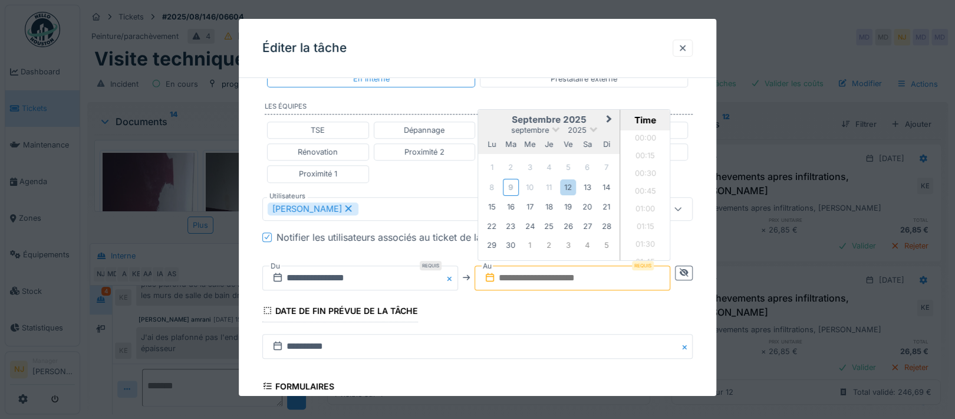
scroll to position [492, 0]
click at [572, 184] on div "12" at bounding box center [568, 187] width 16 height 16
click at [573, 186] on div "12" at bounding box center [568, 187] width 16 height 16
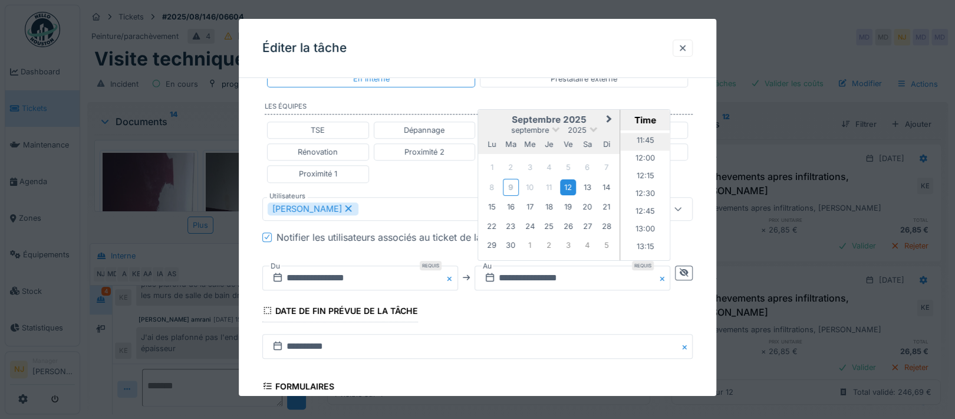
scroll to position [807, 0]
click at [646, 177] on li "12:00" at bounding box center [646, 181] width 50 height 18
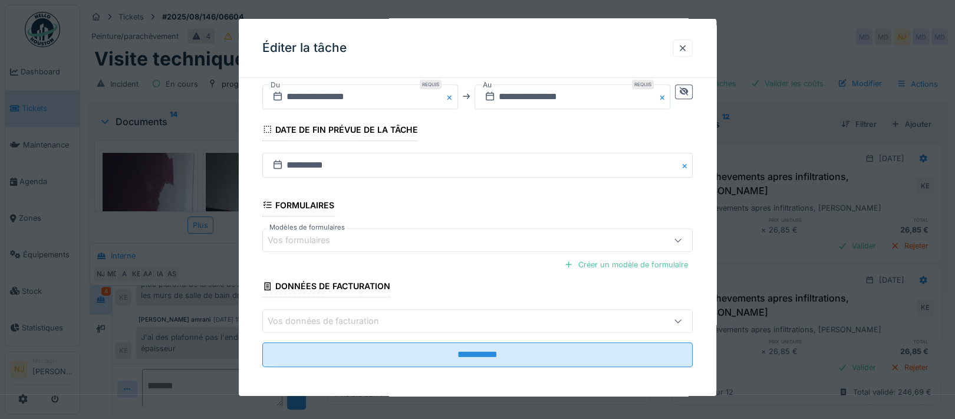
scroll to position [446, 0]
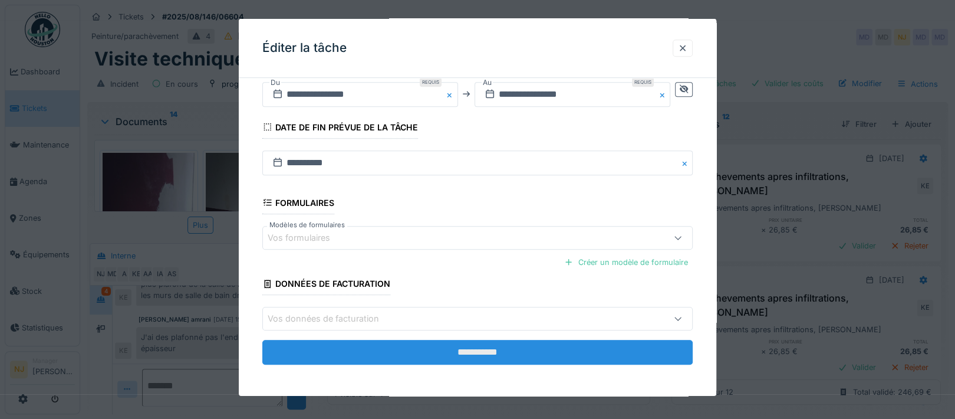
click at [482, 351] on input "**********" at bounding box center [477, 352] width 430 height 25
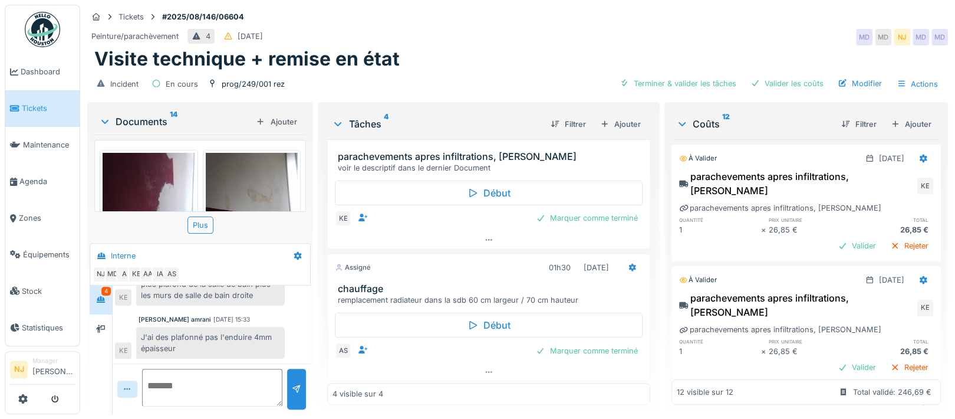
scroll to position [11, 0]
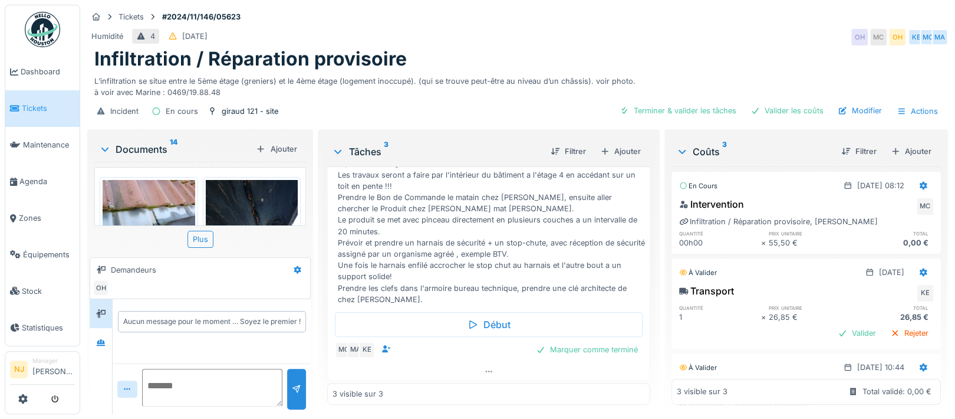
scroll to position [11, 0]
